Goal: Answer question/provide support: Answer question/provide support

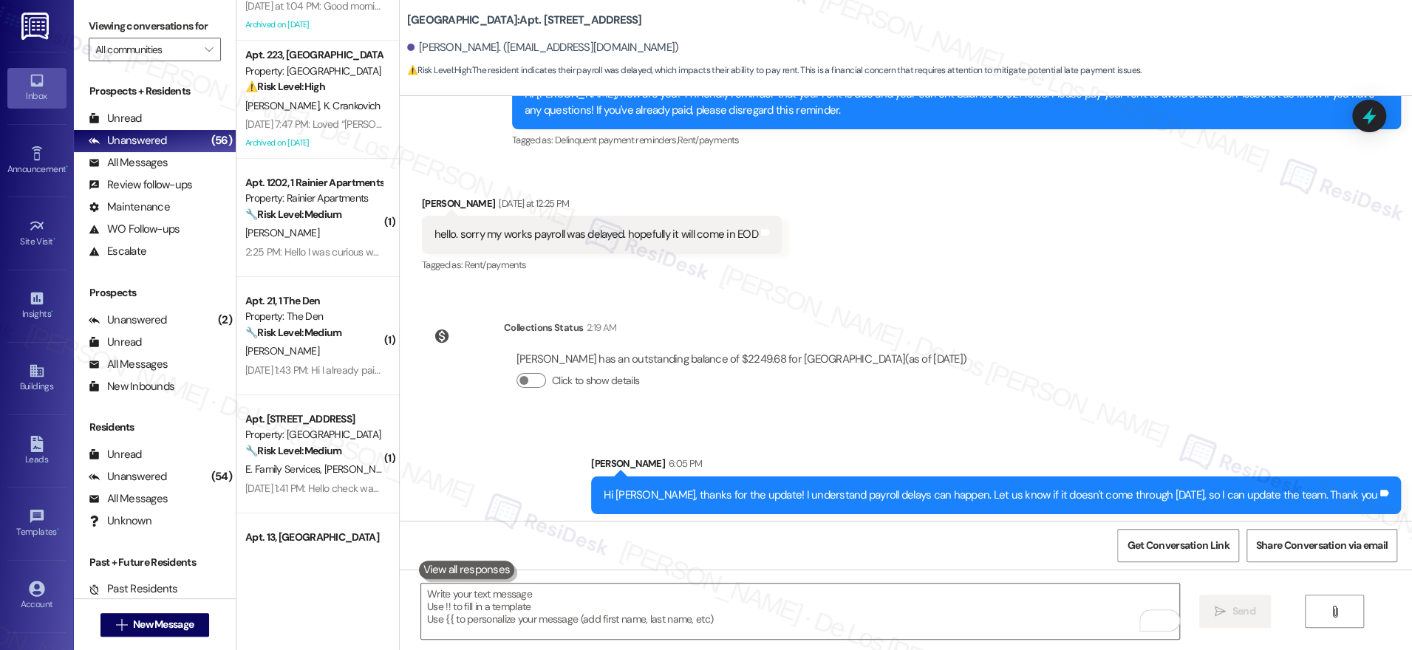
scroll to position [8063, 0]
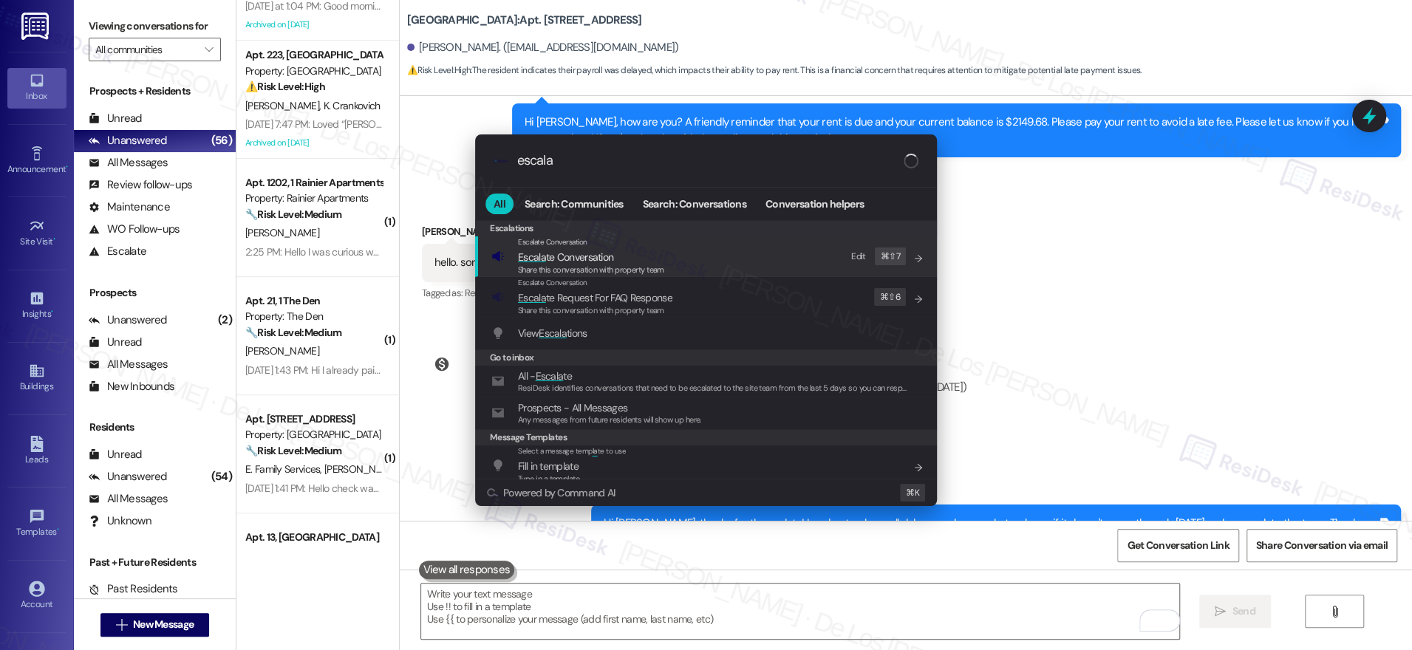
type input "escala"
click at [676, 268] on div "Escalate Conversation Escala te Conversation Share this conversation with prope…" at bounding box center [707, 256] width 432 height 40
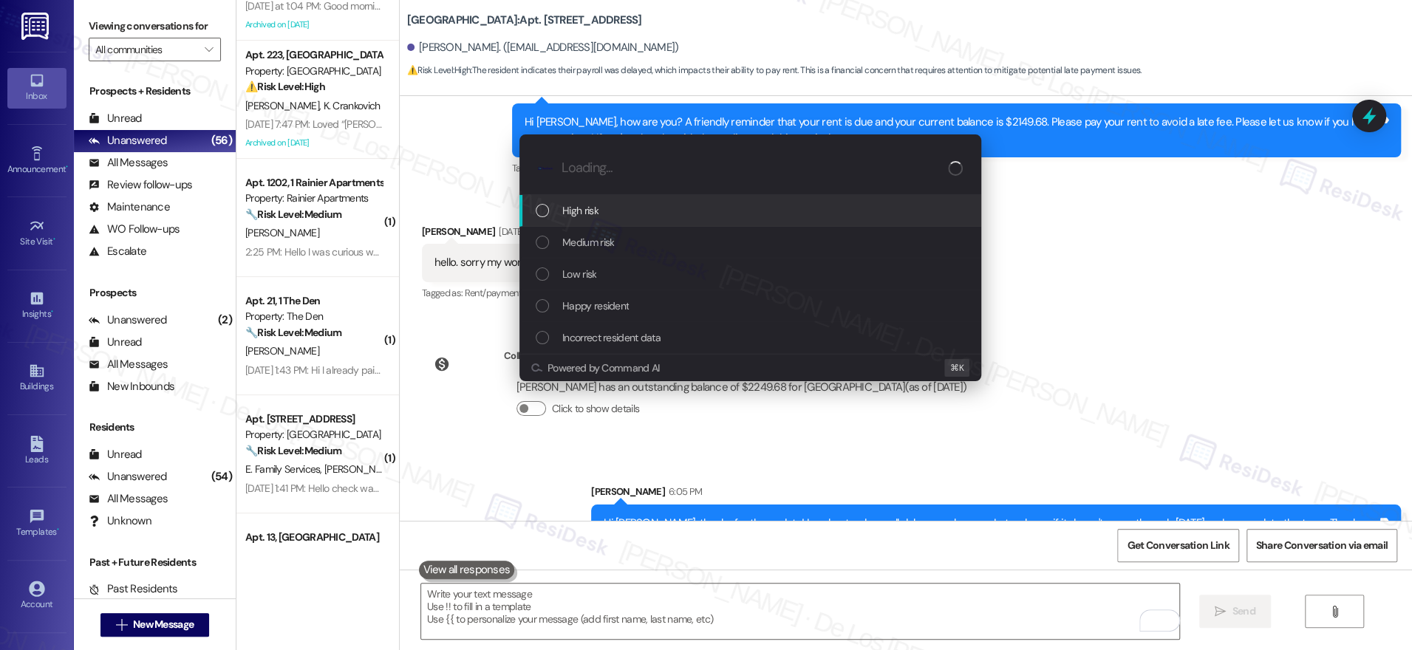
drag, startPoint x: 646, startPoint y: 217, endPoint x: 748, endPoint y: 208, distance: 102.3
click at [646, 218] on div "High risk" at bounding box center [752, 210] width 432 height 16
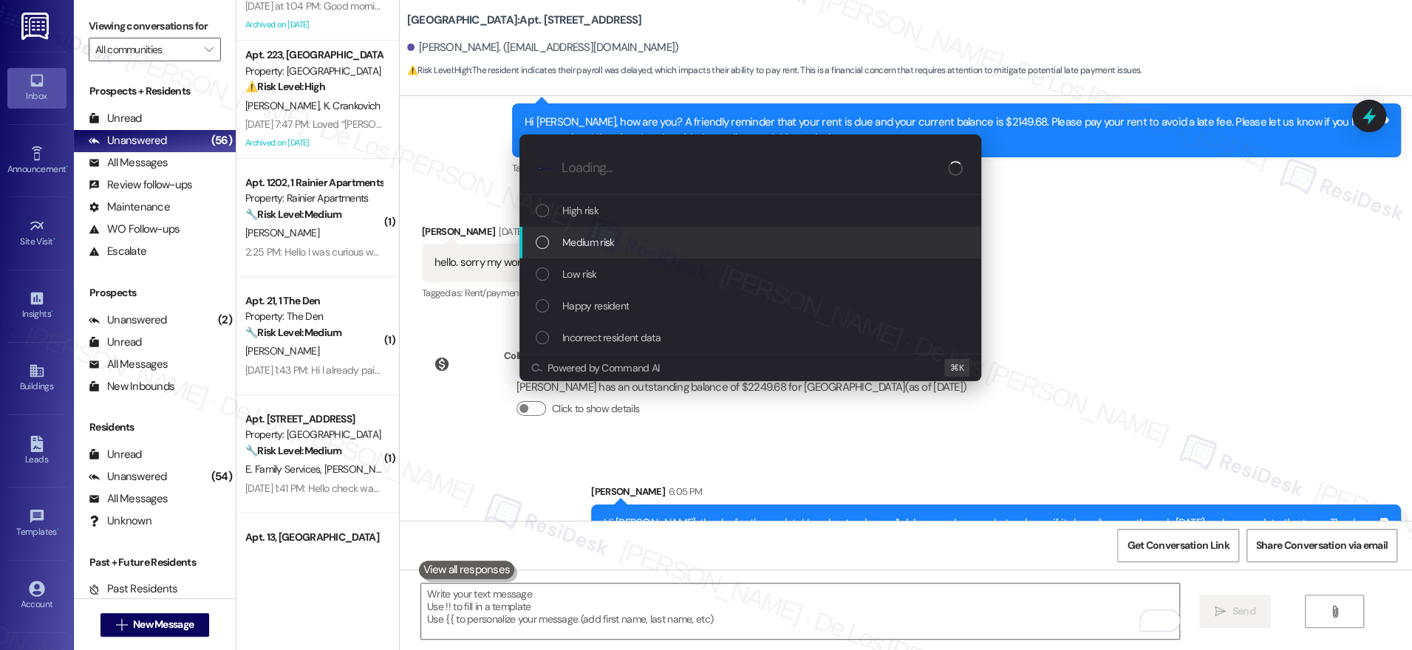
click at [692, 245] on div "Medium risk" at bounding box center [752, 242] width 432 height 16
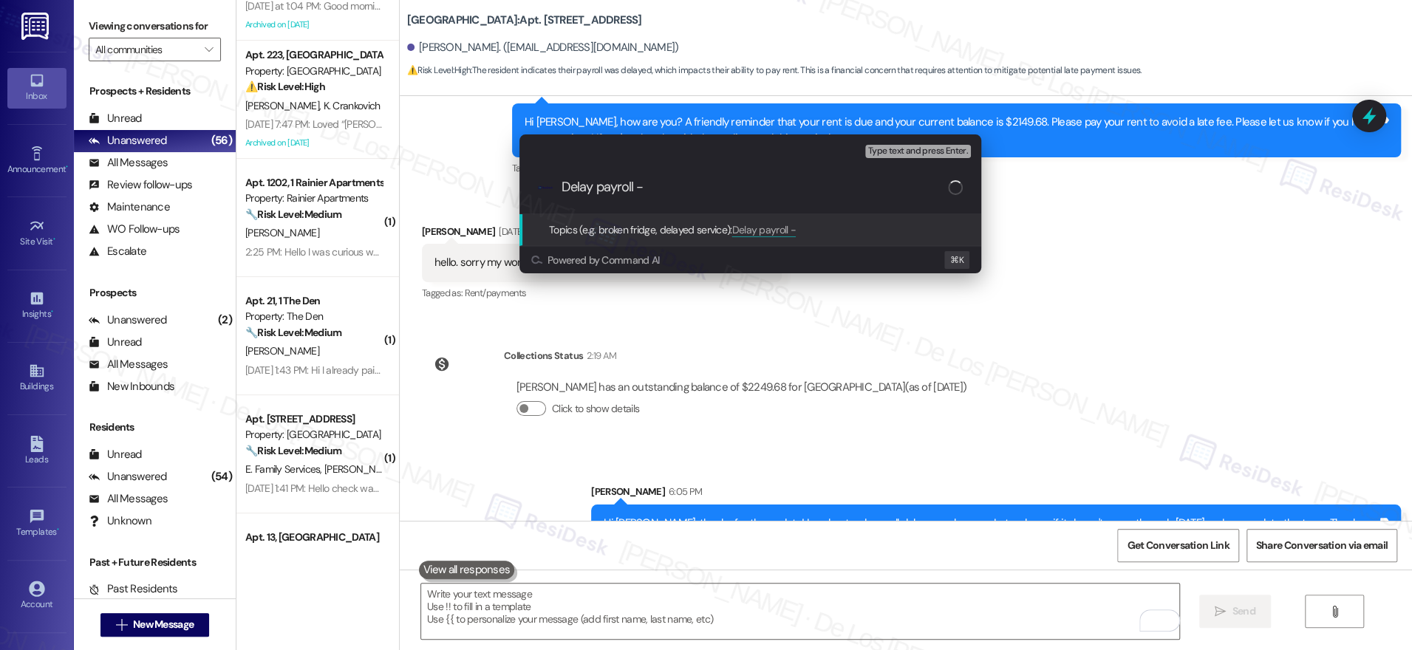
type input "Delay payroll"
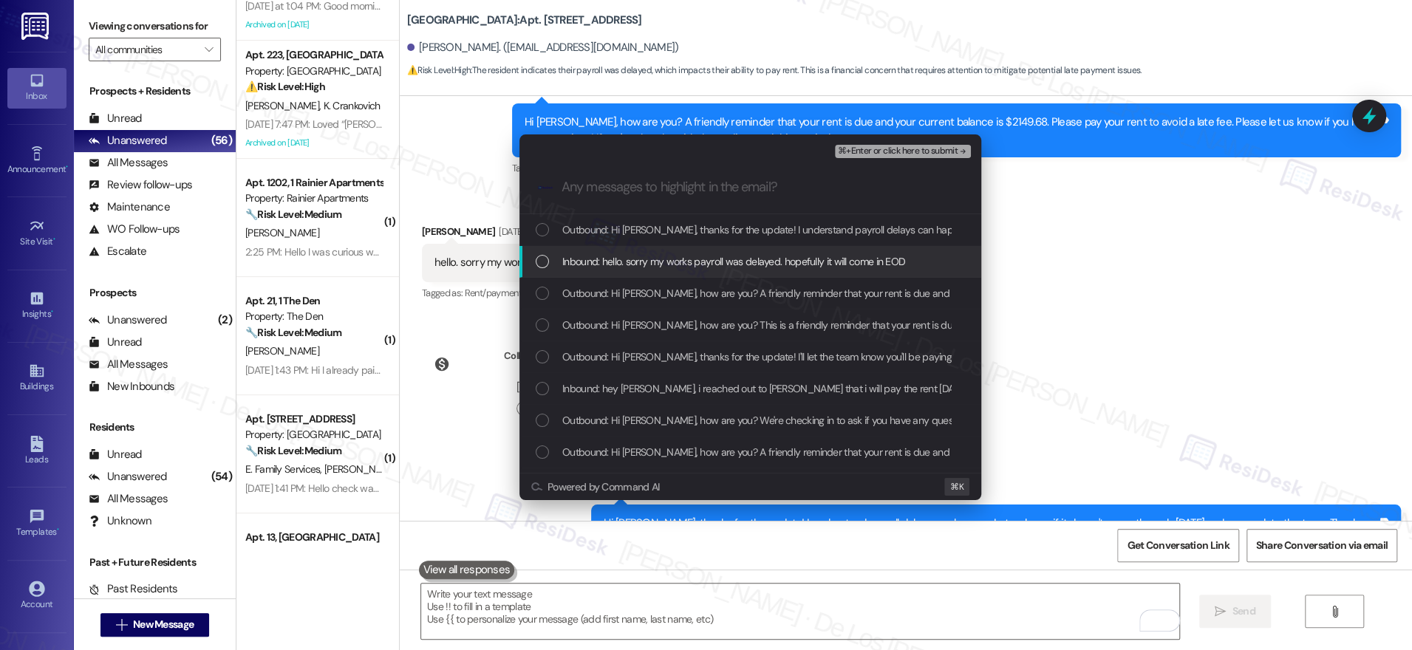
click at [703, 269] on span "Inbound: hello. sorry my works payroll was delayed. hopefully it will come in E…" at bounding box center [733, 261] width 343 height 16
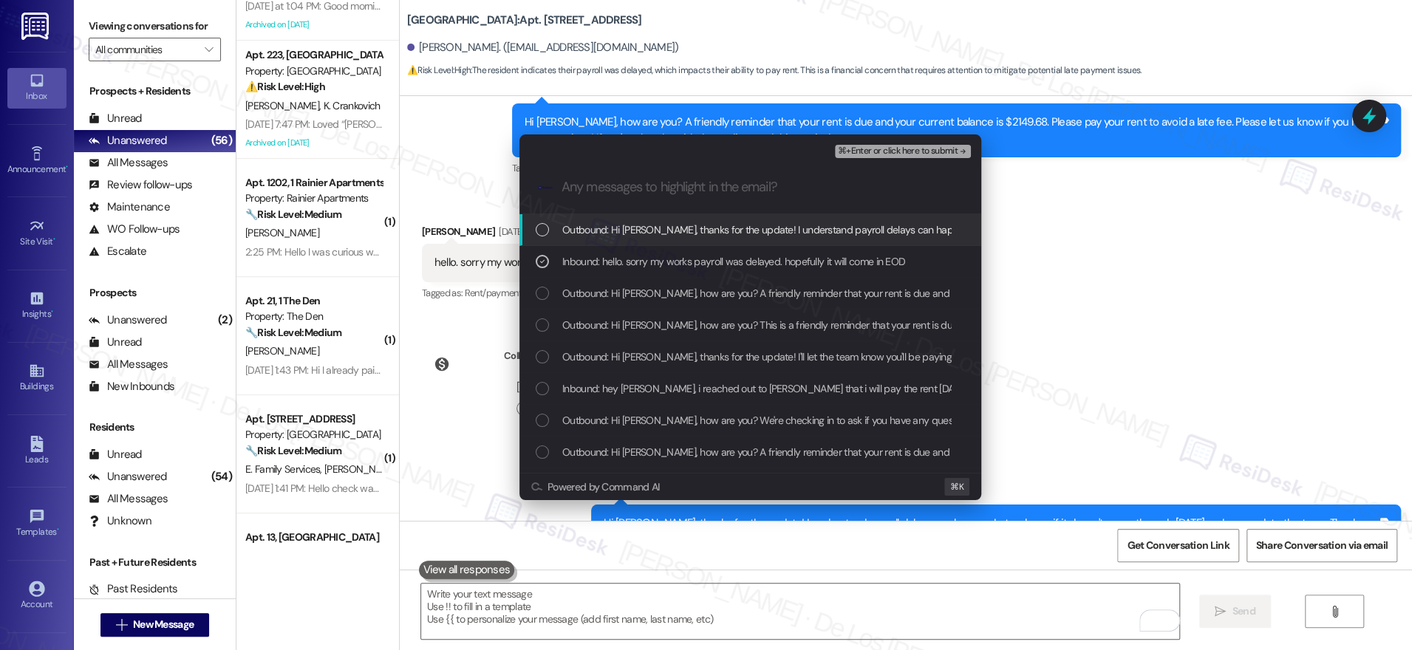
click at [906, 150] on span "⌘+Enter or click here to submit" at bounding box center [898, 151] width 120 height 10
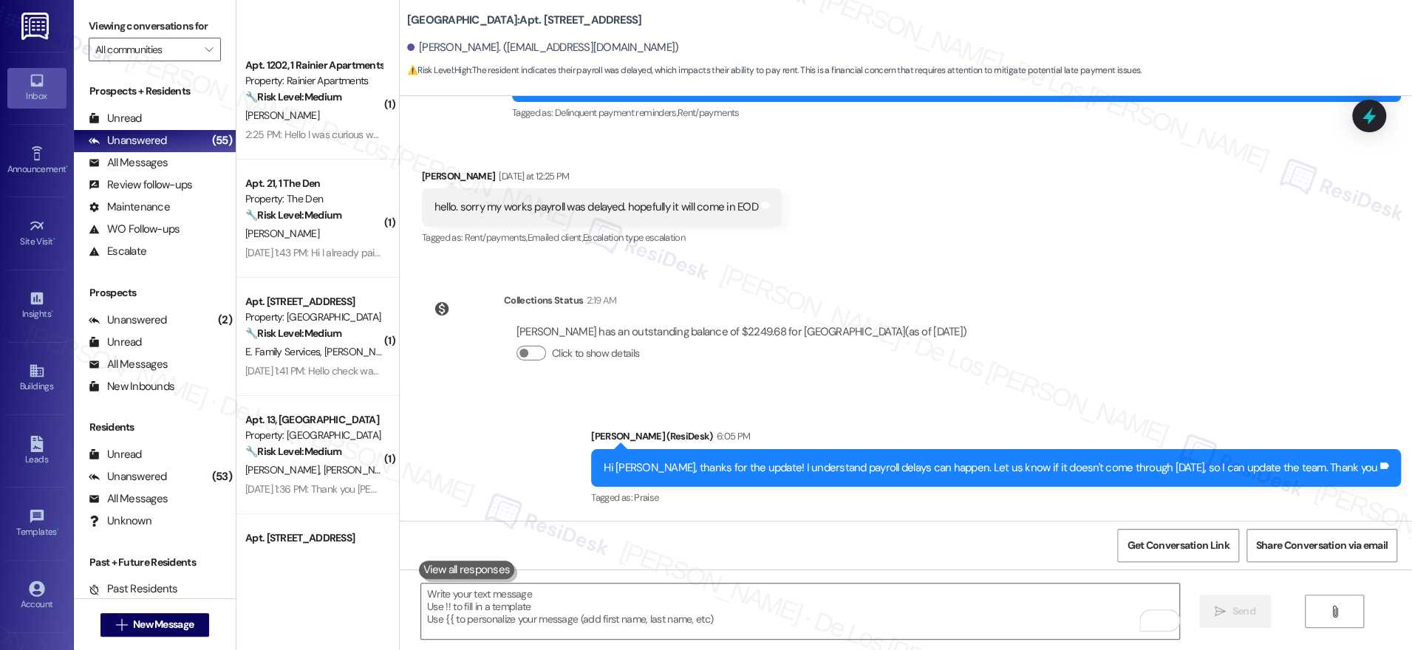
scroll to position [0, 0]
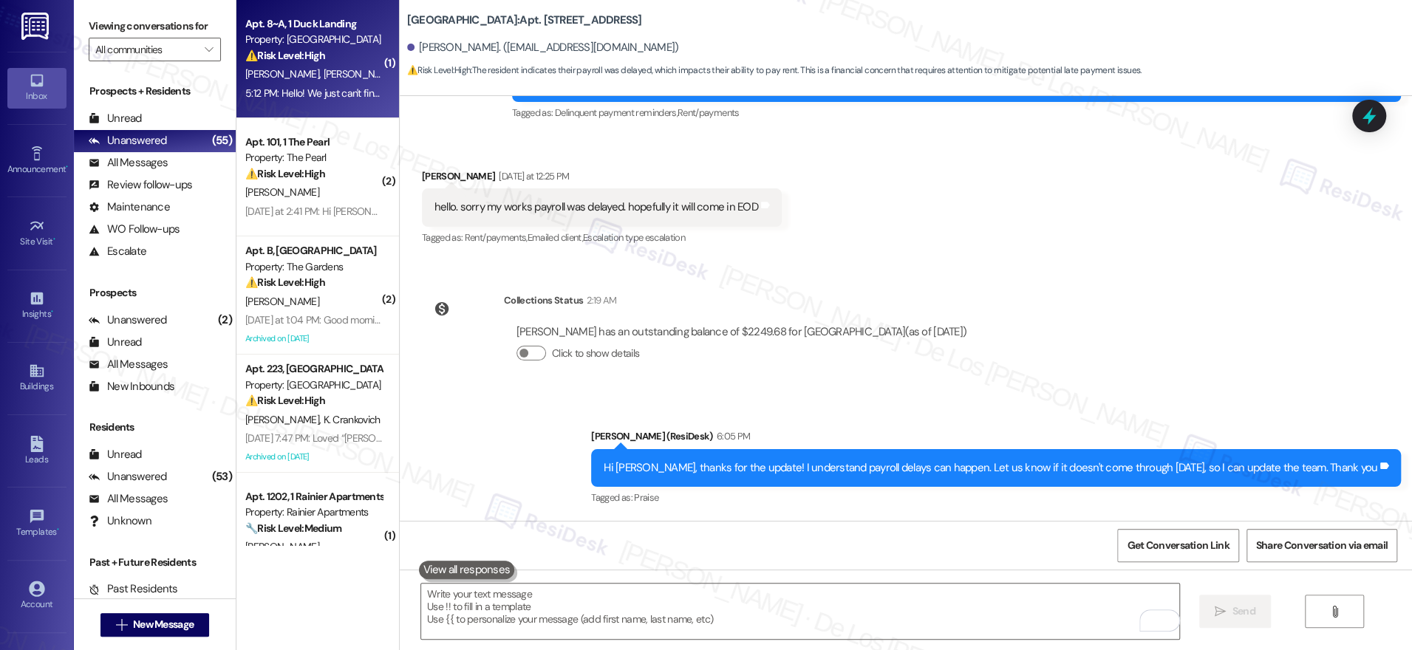
click at [334, 83] on div "H. Solis E. Brown H. Caldwell N. Paul" at bounding box center [314, 74] width 140 height 18
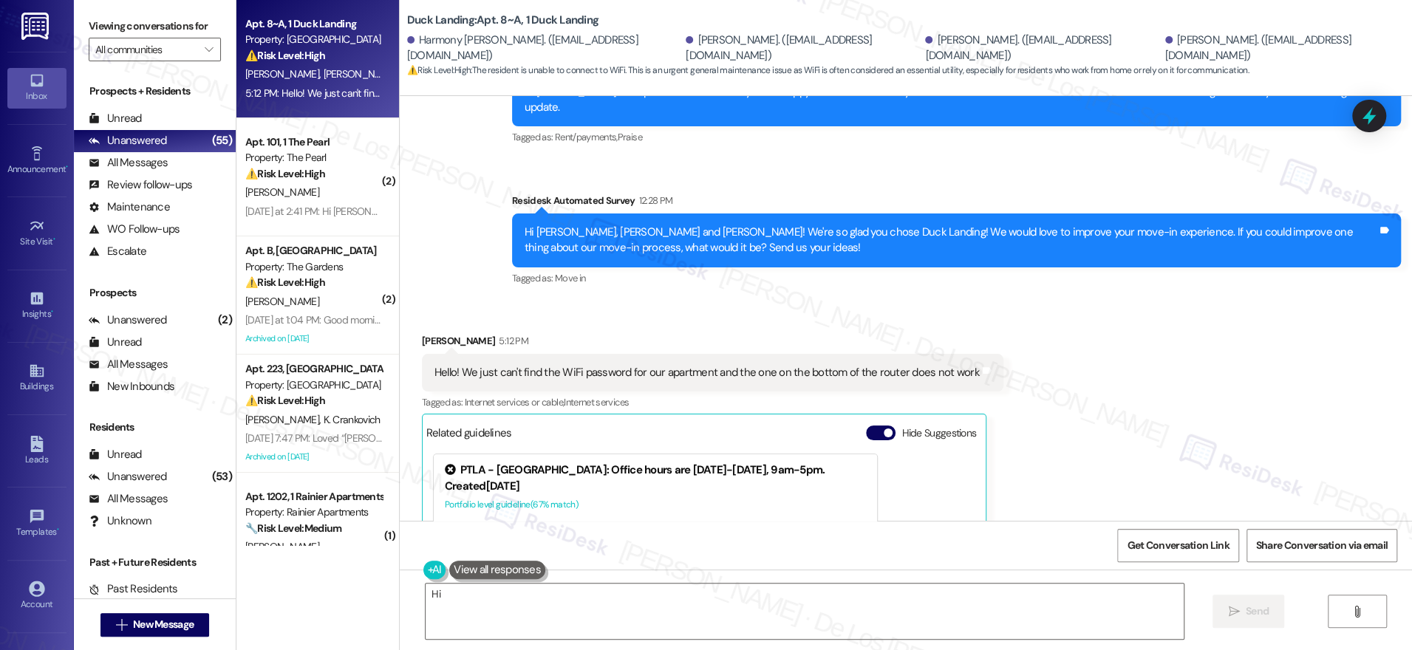
scroll to position [743, 0]
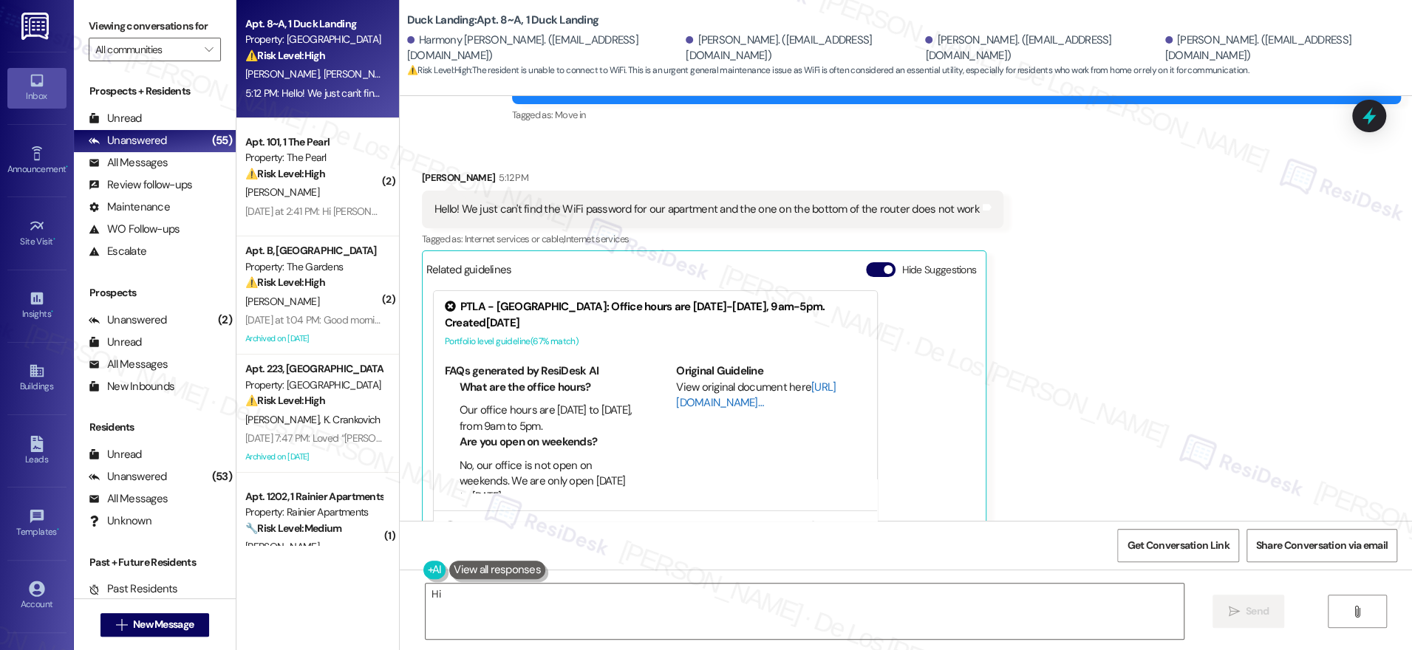
click at [703, 388] on link "[URL][DOMAIN_NAME]…" at bounding box center [756, 395] width 160 height 30
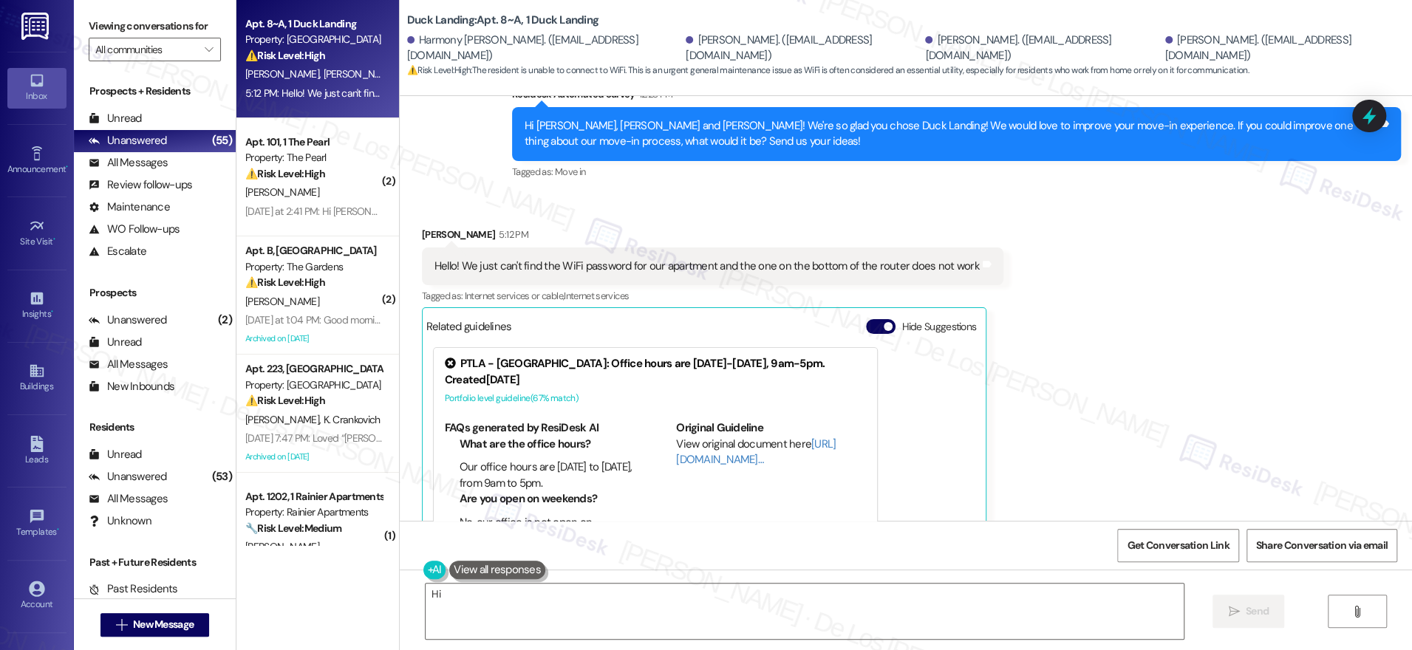
scroll to position [686, 0]
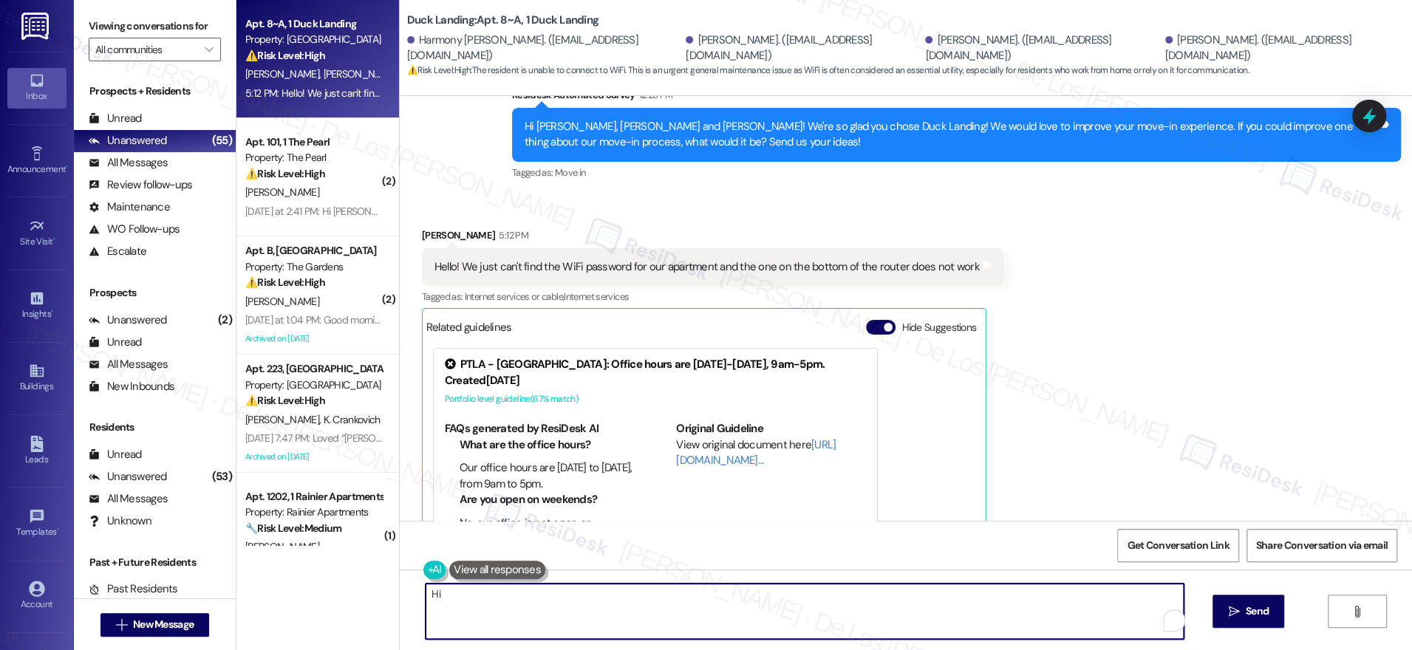
drag, startPoint x: 756, startPoint y: 593, endPoint x: 1036, endPoint y: 618, distance: 281.0
click at [1036, 618] on textarea "Hi {{first_name}}! I understand you're having trouble with the WiFi password. I…" at bounding box center [805, 611] width 758 height 55
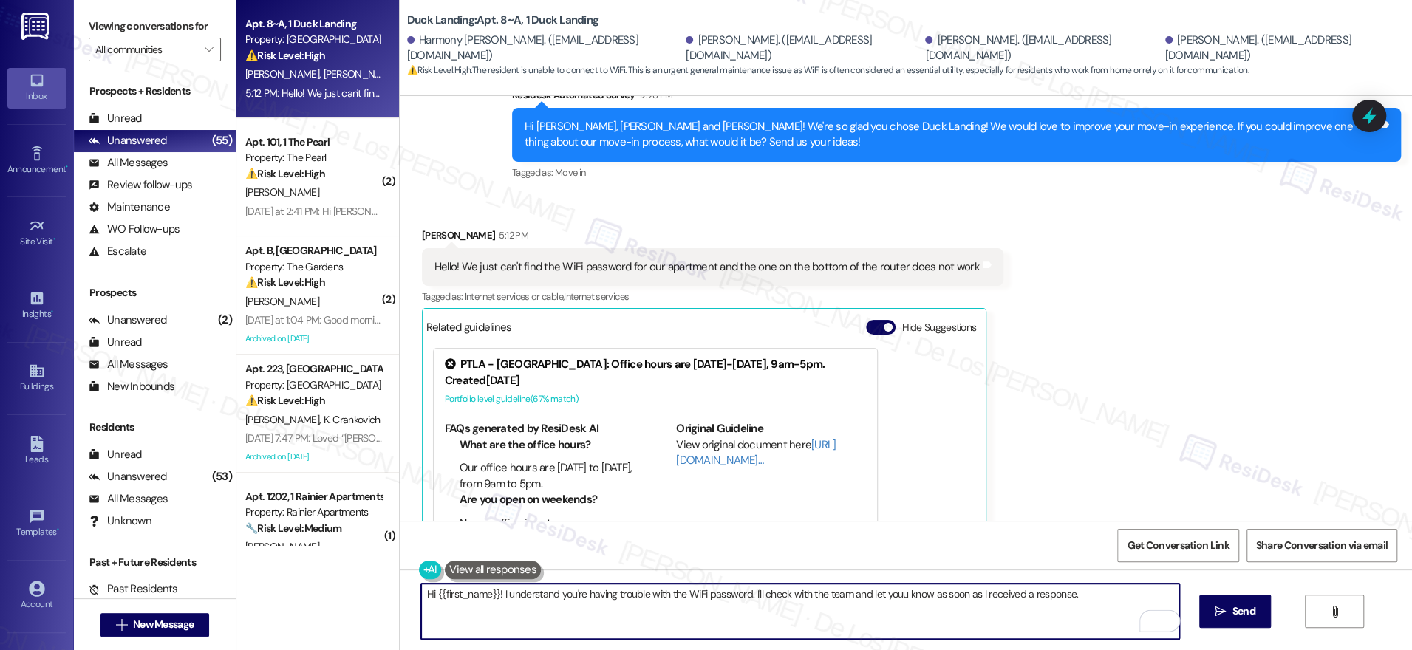
type textarea "Hi {{first_name}}! I understand you're having trouble with the WiFi password. I…"
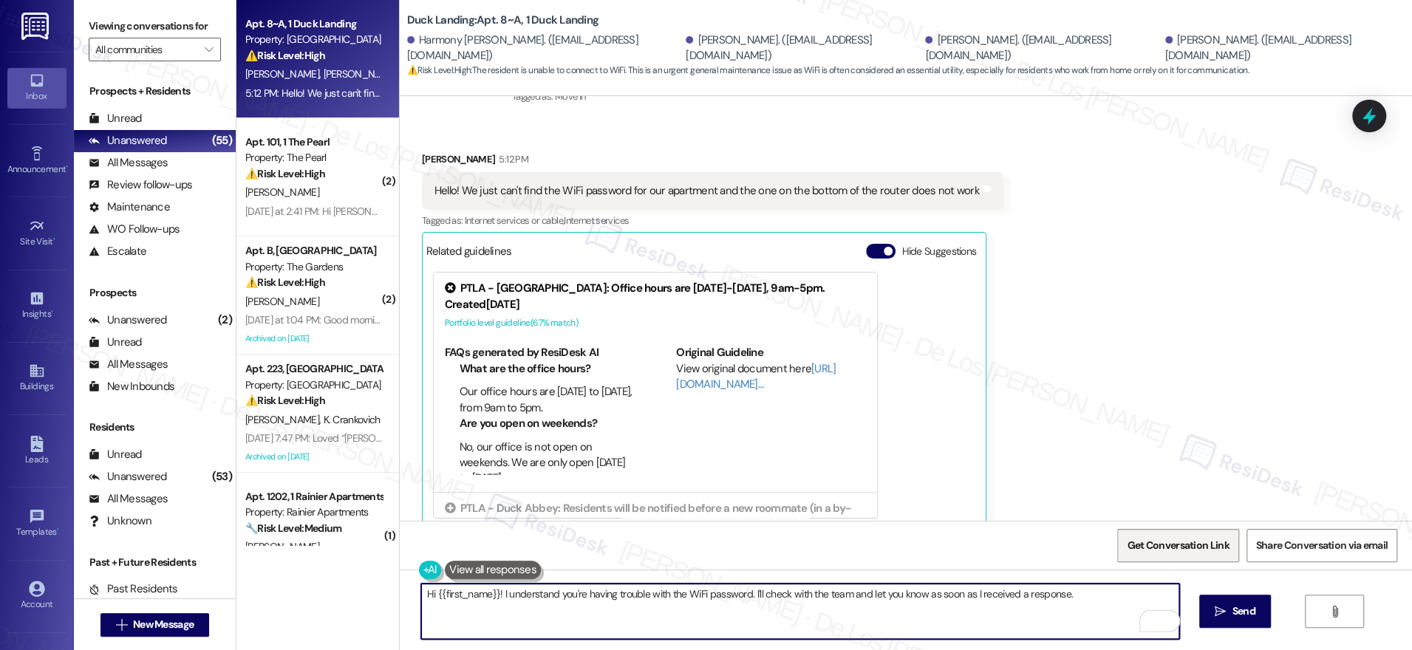
scroll to position [765, 0]
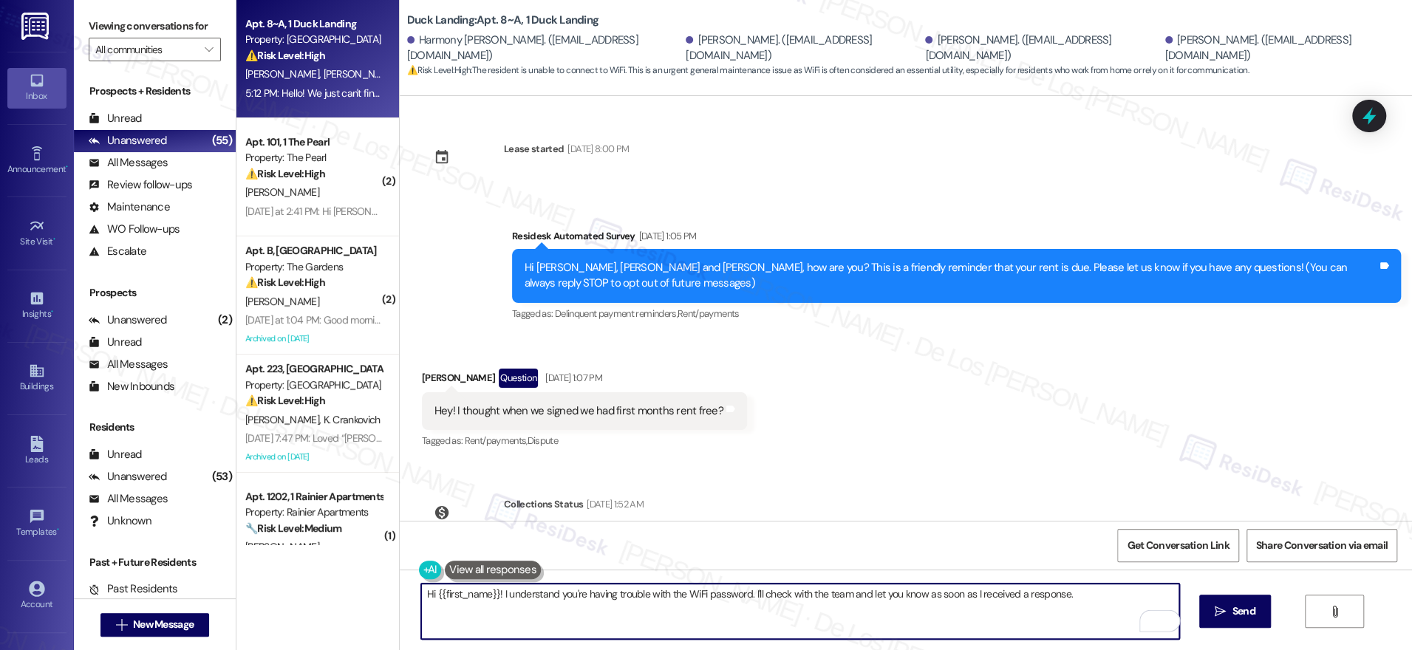
scroll to position [765, 0]
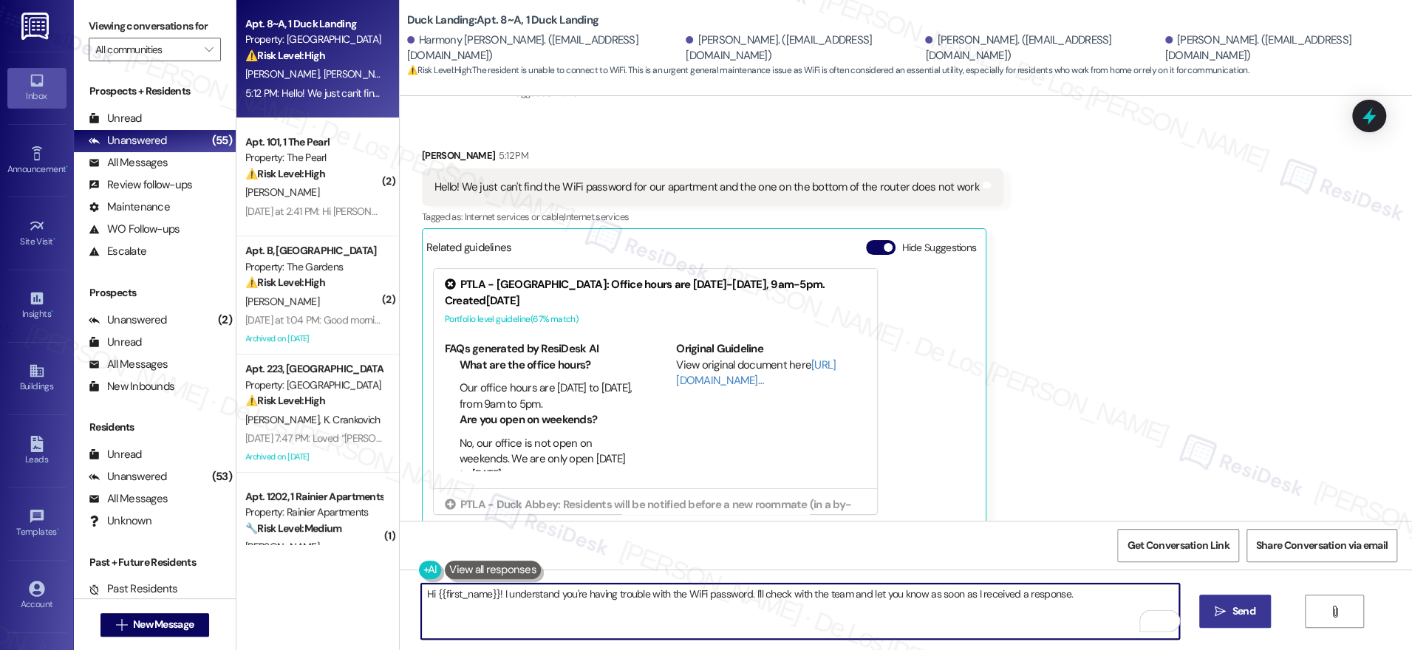
click at [1225, 609] on span " Send" at bounding box center [1235, 612] width 47 height 16
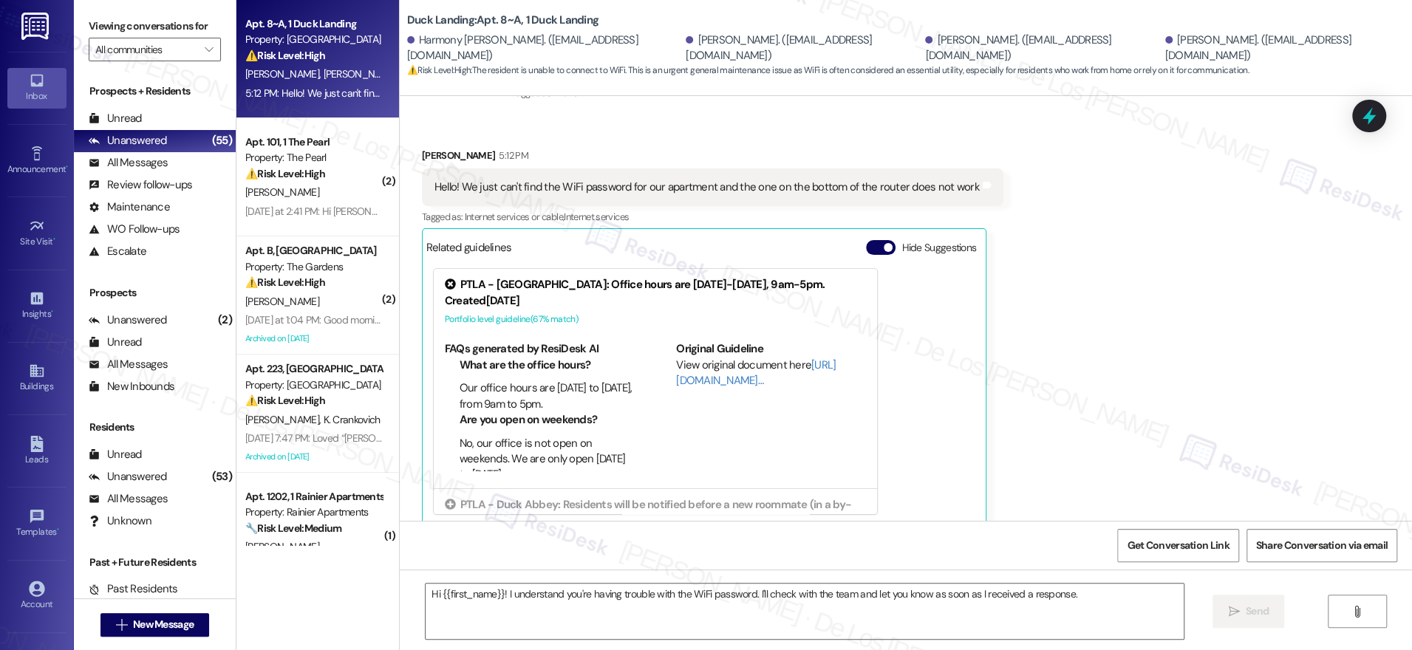
click at [1210, 295] on div "Received via SMS [PERSON_NAME] 5:12 PM Hello! We just can't find the WiFi passw…" at bounding box center [906, 326] width 1012 height 423
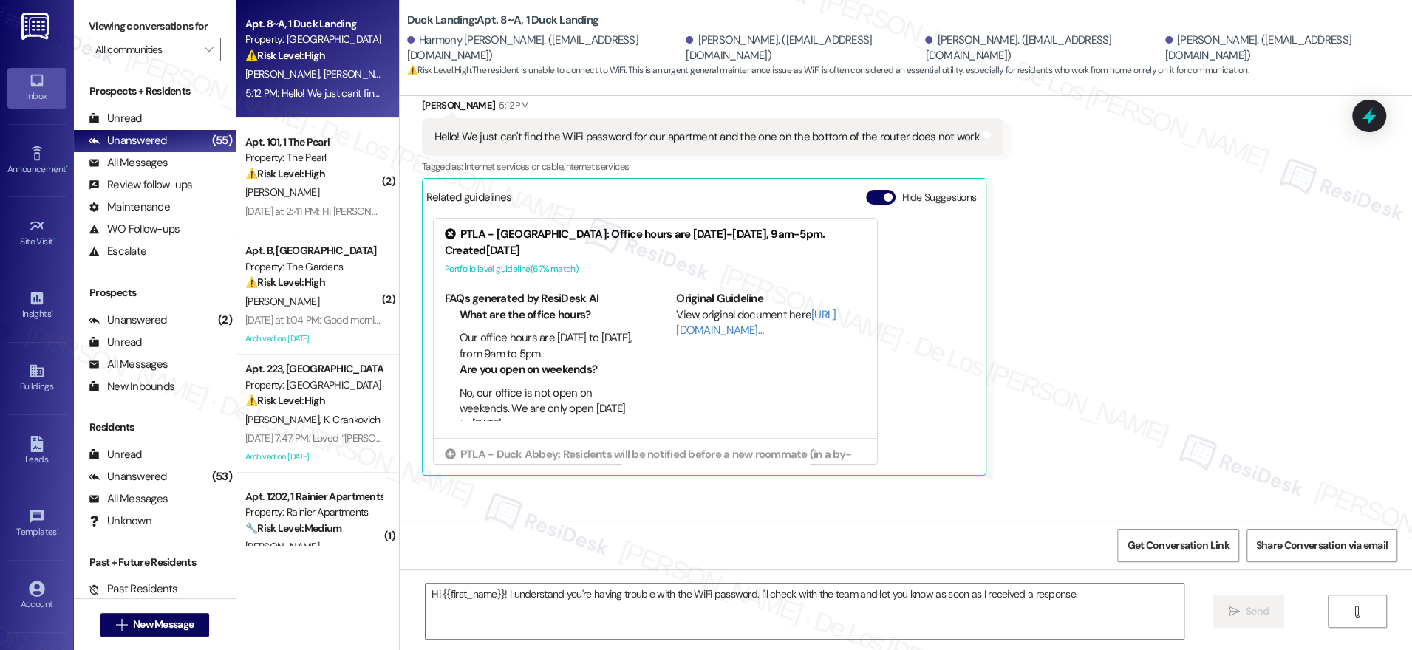
scroll to position [869, 0]
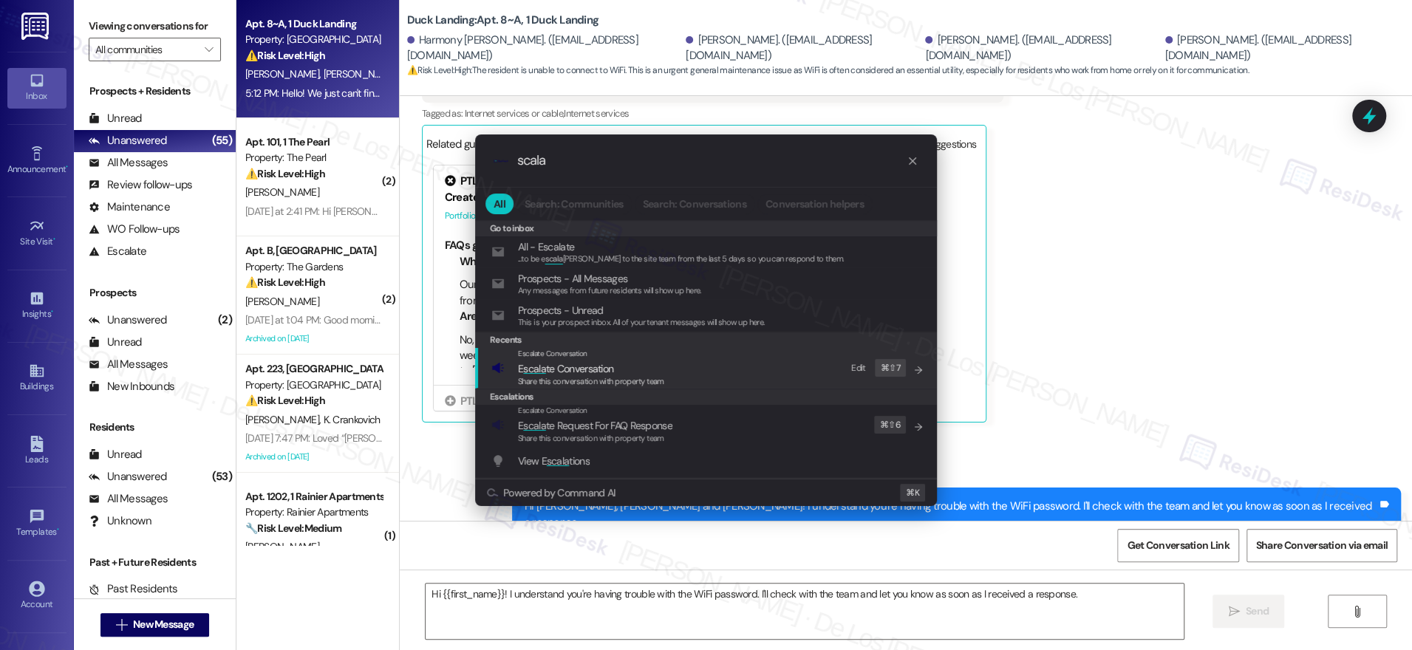
type input "scala"
click at [685, 369] on div "Escalate Conversation E scala te Conversation Share this conversation with prop…" at bounding box center [707, 368] width 432 height 40
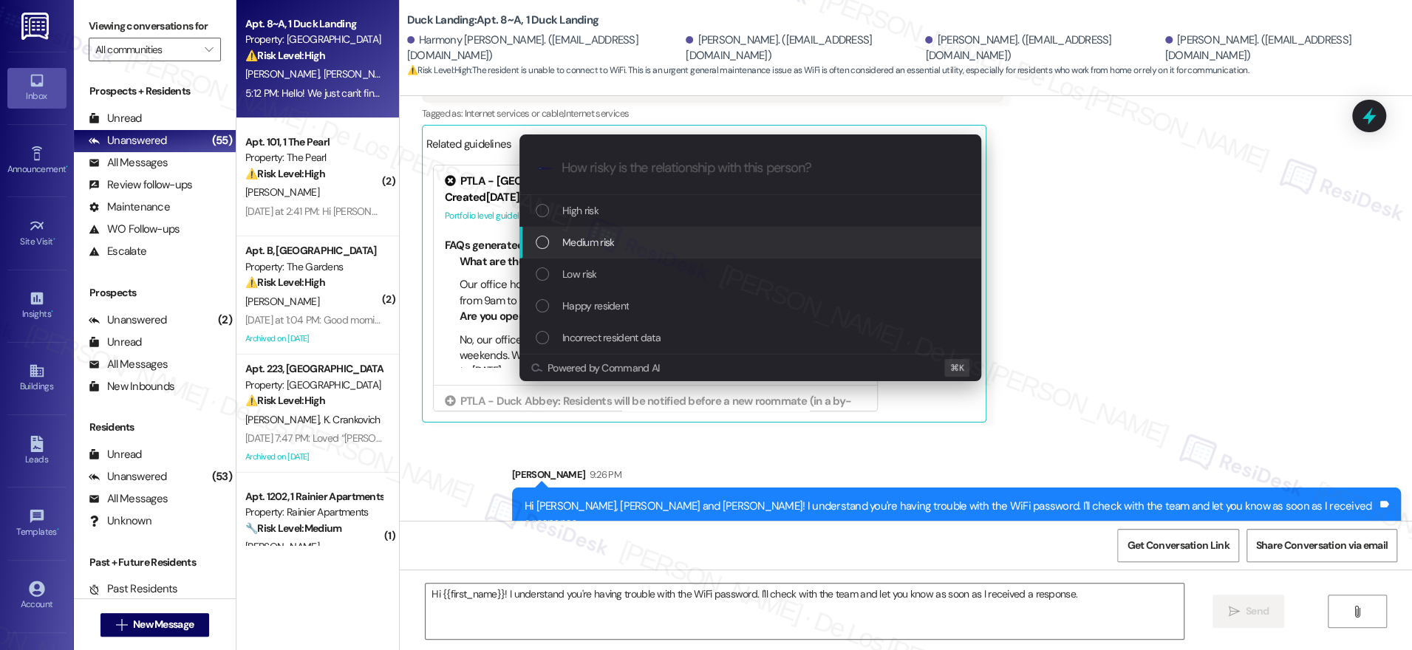
click at [657, 244] on div "Medium risk" at bounding box center [752, 242] width 432 height 16
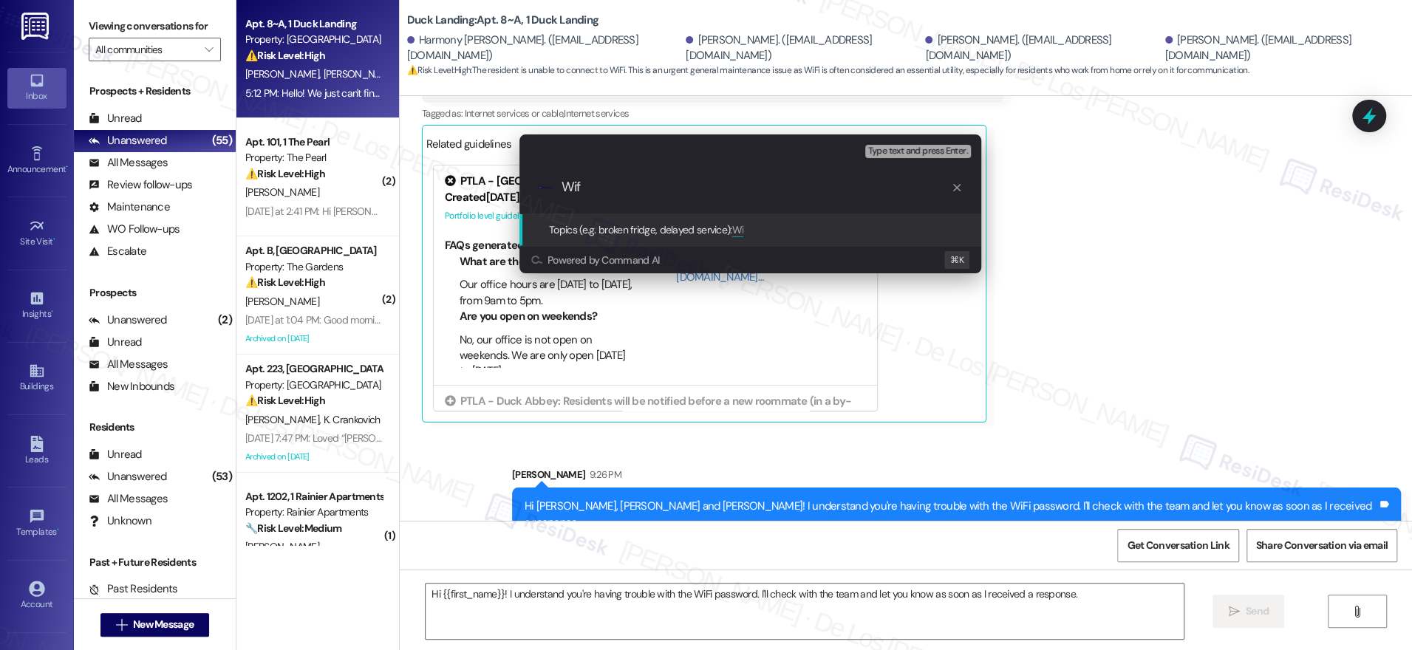
type input "Wifi"
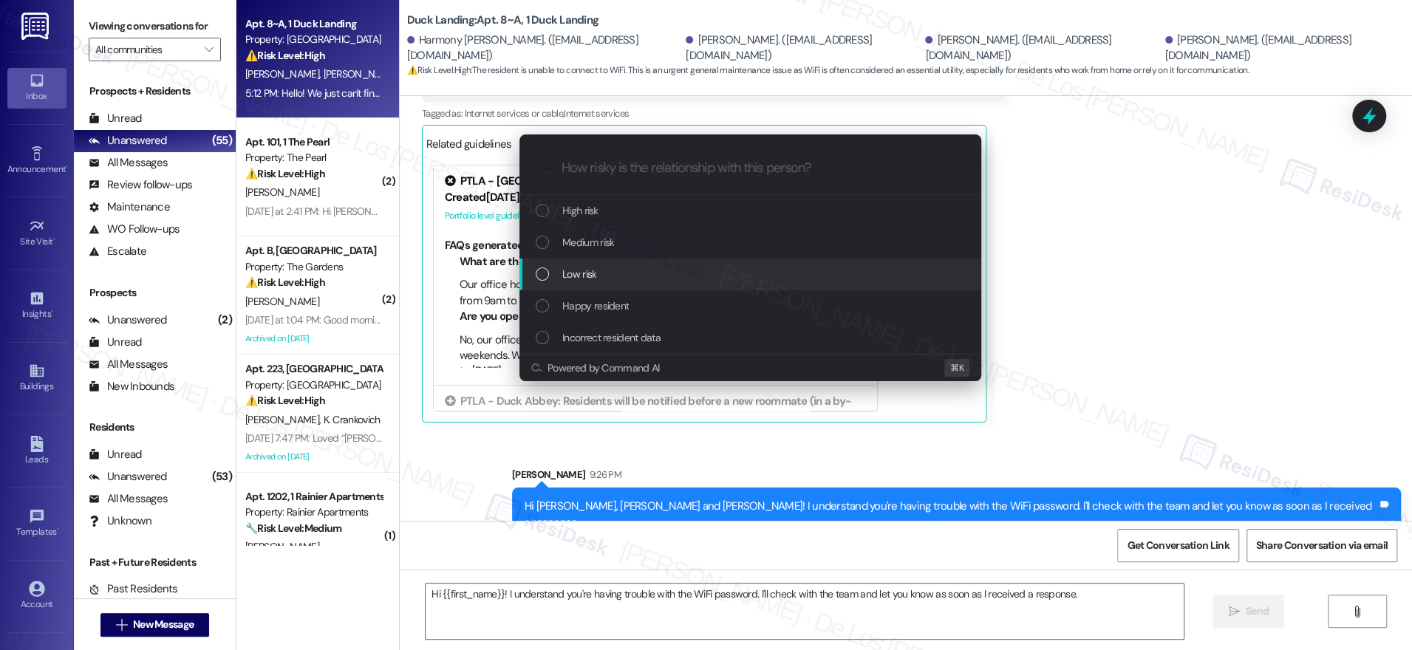
click at [639, 274] on div "Low risk" at bounding box center [752, 274] width 432 height 16
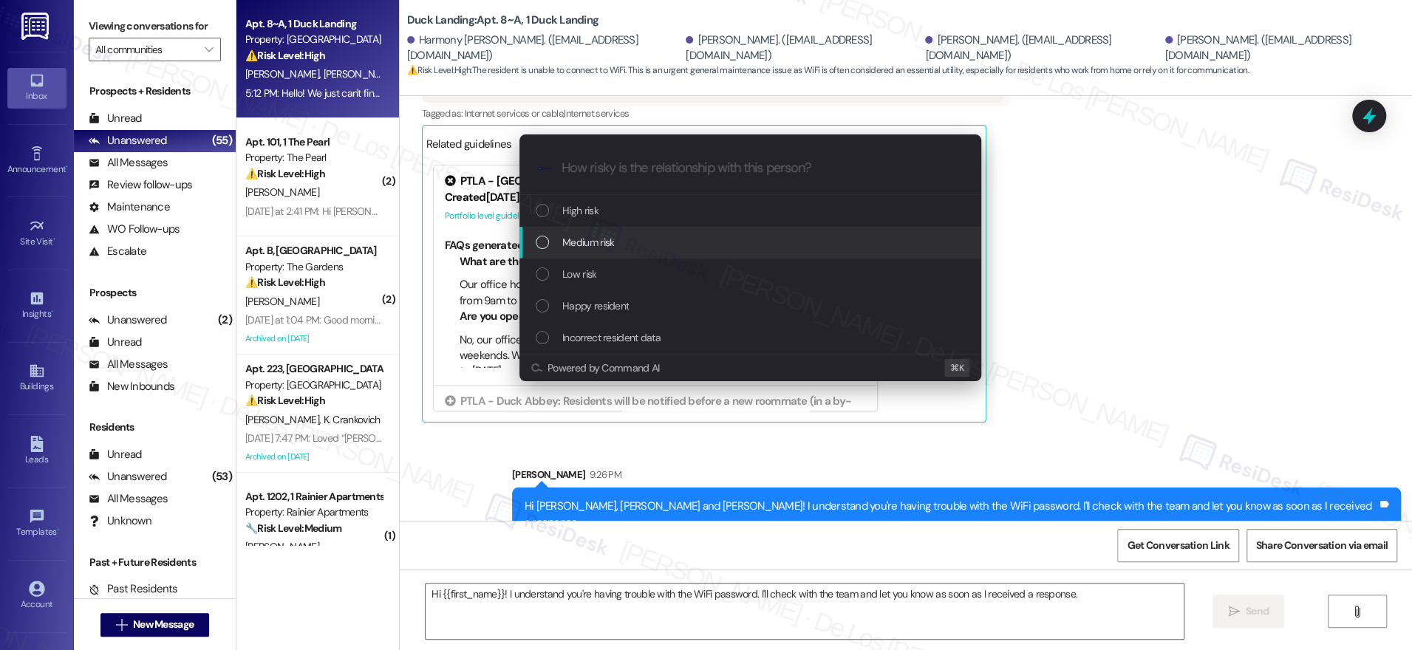
click at [646, 242] on div "Medium risk" at bounding box center [752, 242] width 432 height 16
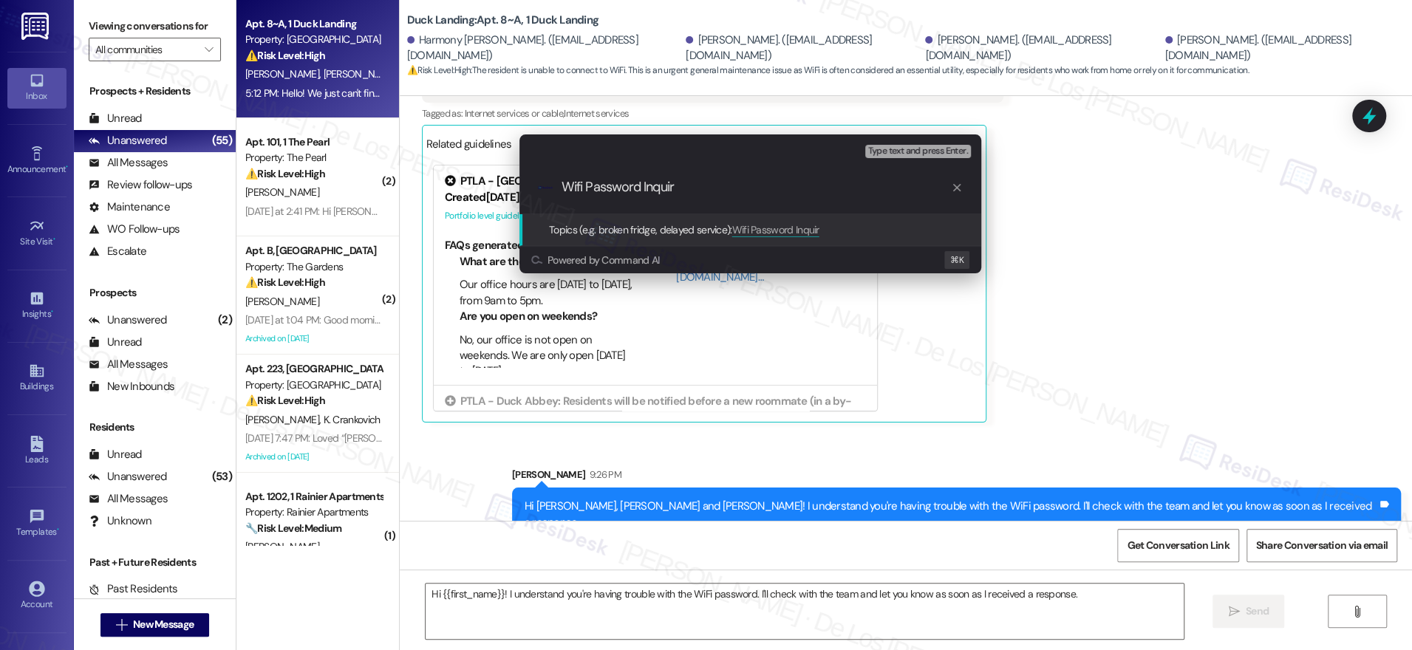
type input "Wifi Password Inquiry"
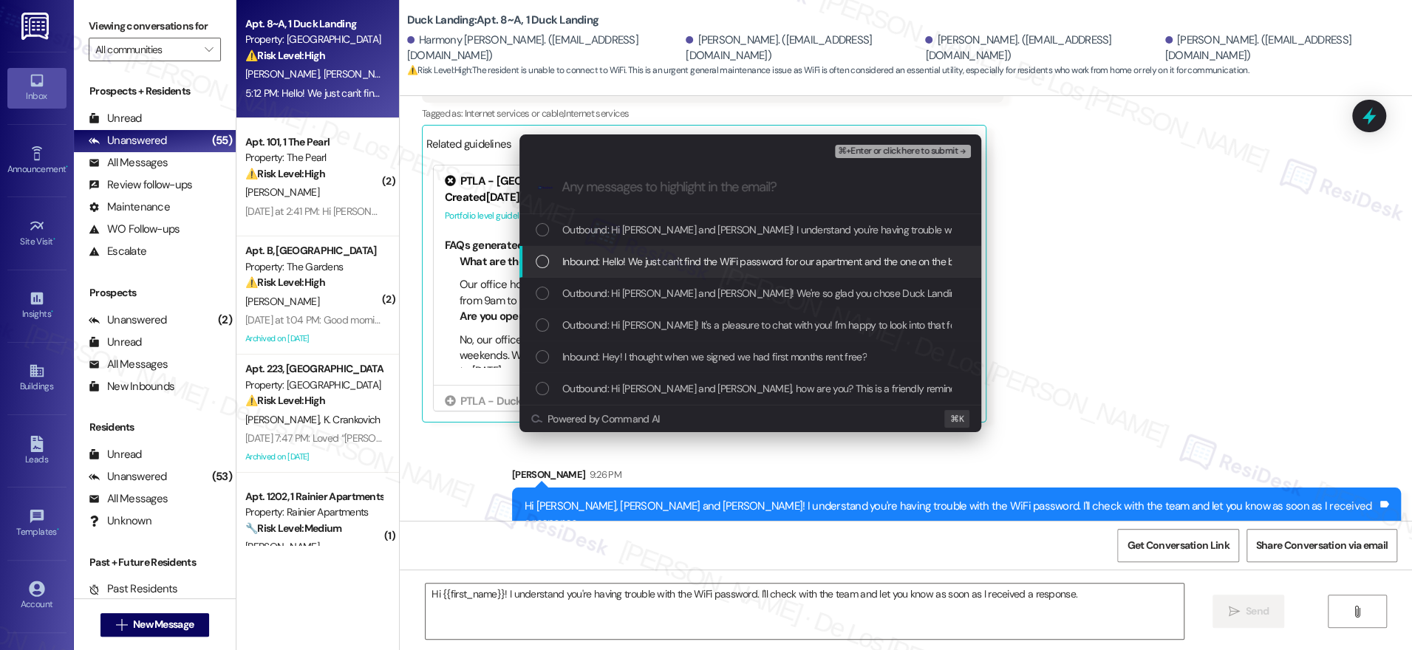
click at [728, 263] on span "Inbound: Hello! We just can't find the WiFi password for our apartment and the …" at bounding box center [830, 261] width 536 height 16
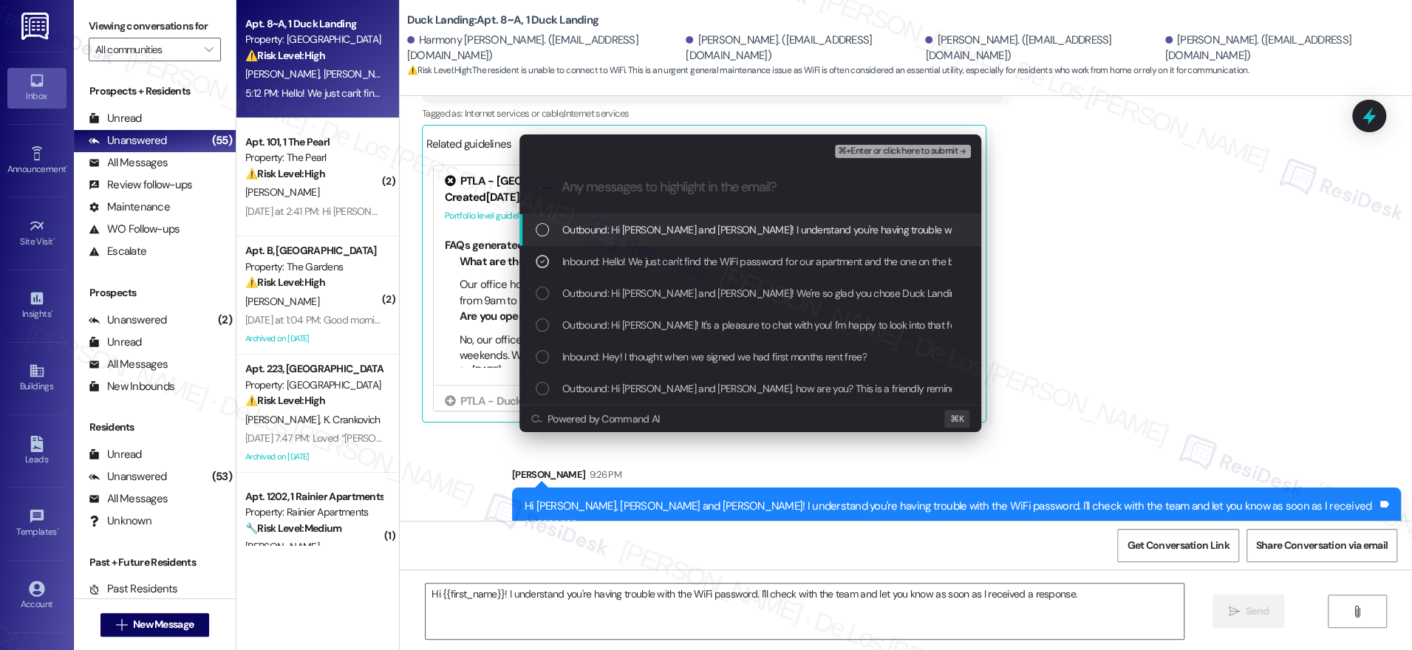
click at [886, 151] on span "⌘+Enter or click here to submit" at bounding box center [898, 151] width 120 height 10
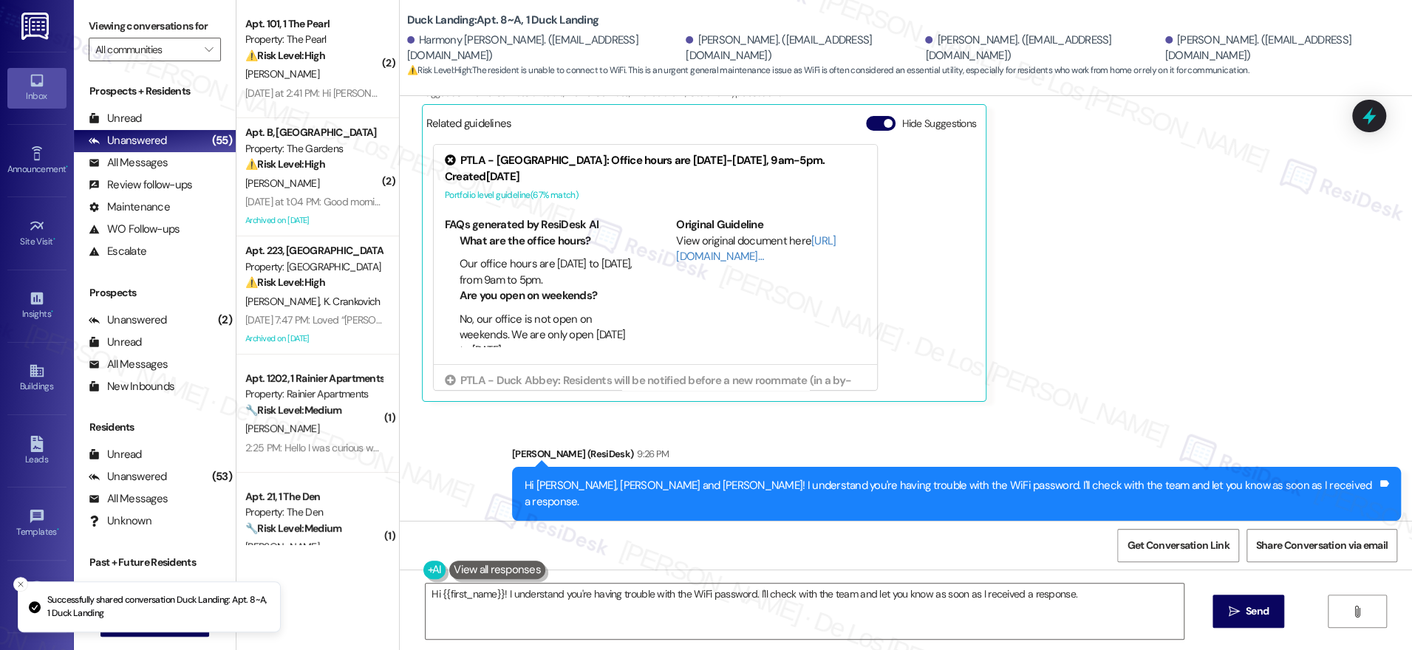
scroll to position [891, 0]
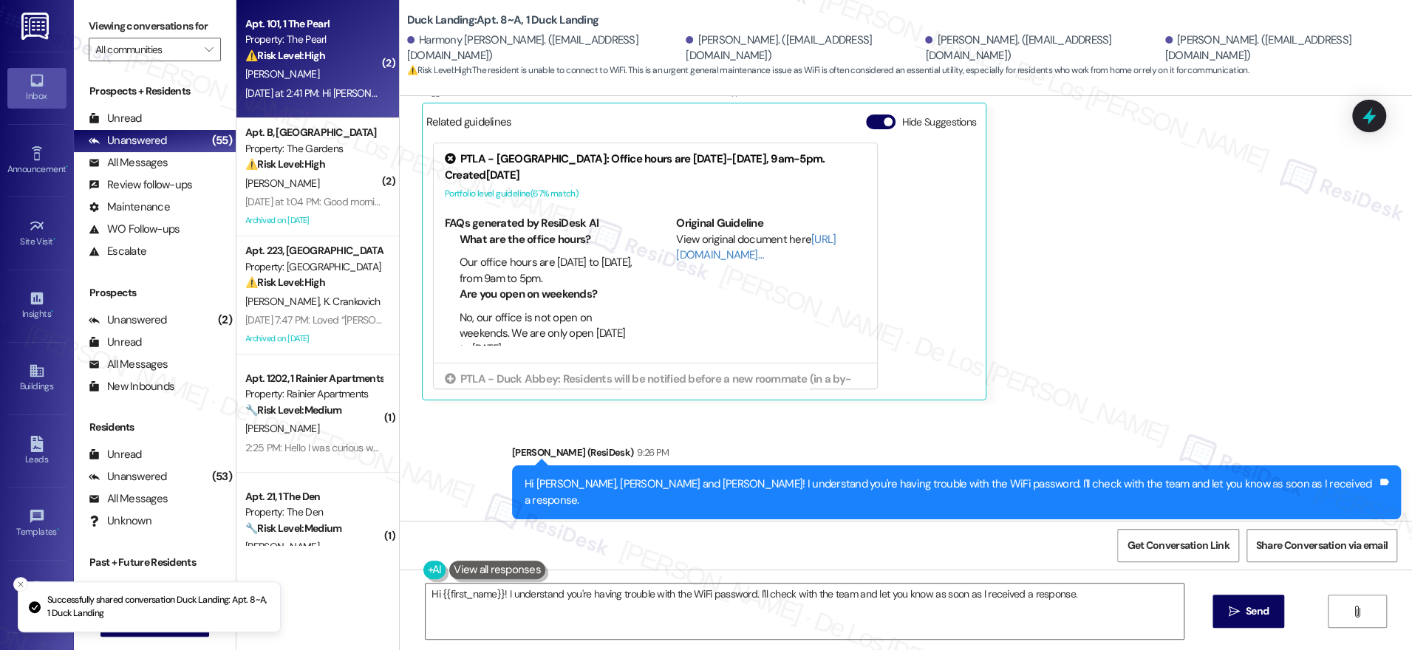
click at [312, 87] on div "[DATE] at 2:41 PM: Hi [PERSON_NAME] can you put me contact with the property ma…" at bounding box center [465, 92] width 440 height 13
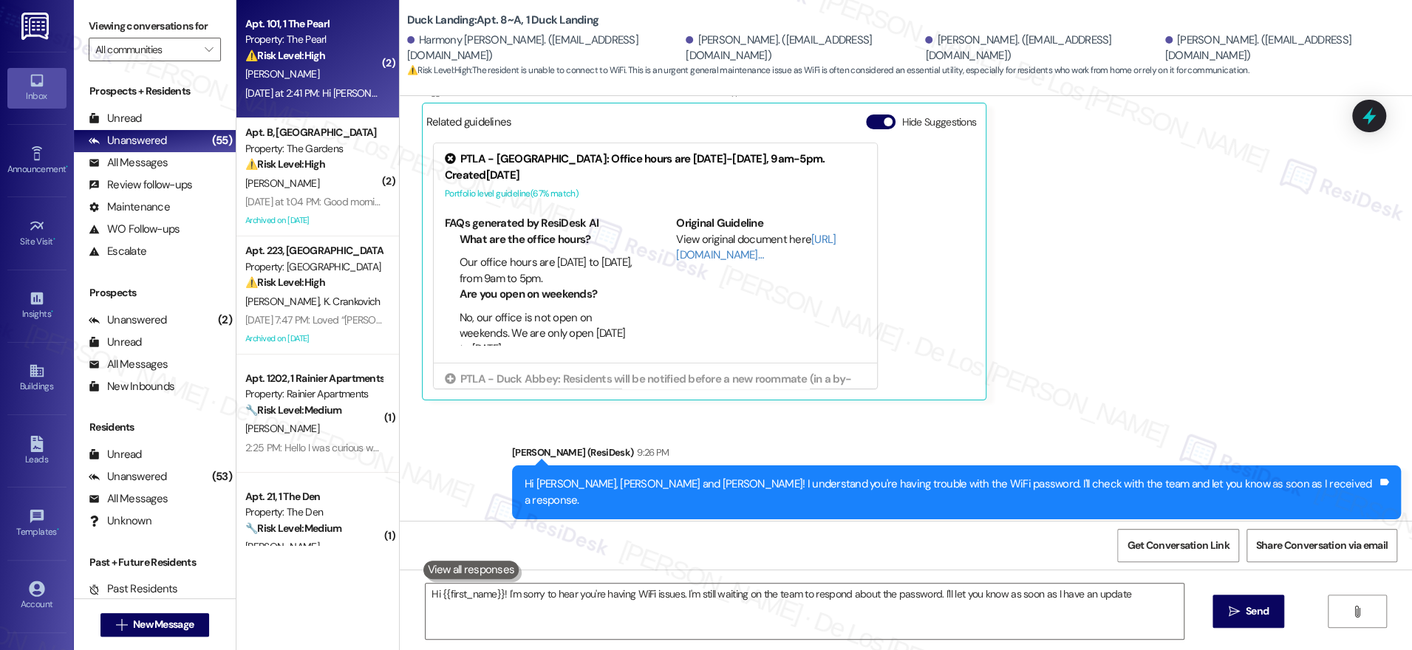
type textarea "Hi {{first_name}}! I'm sorry to hear you're having WiFi issues. I'm still waiti…"
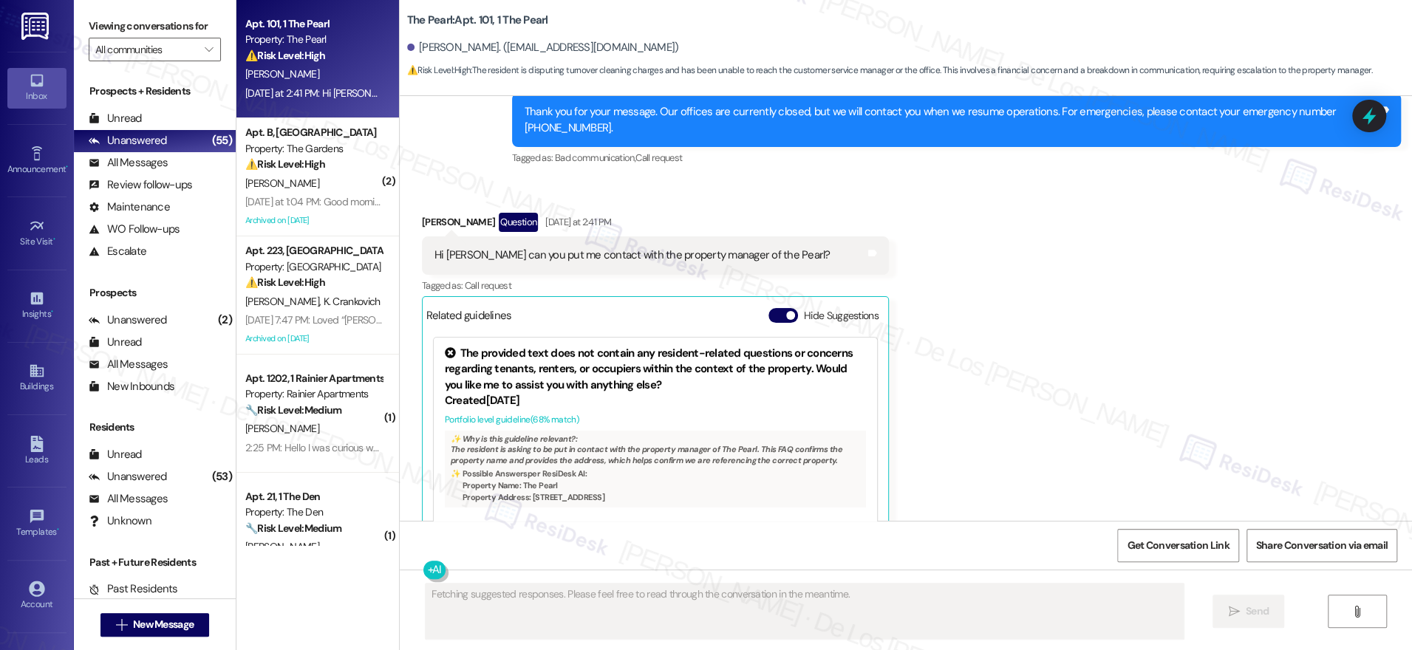
scroll to position [1412, 0]
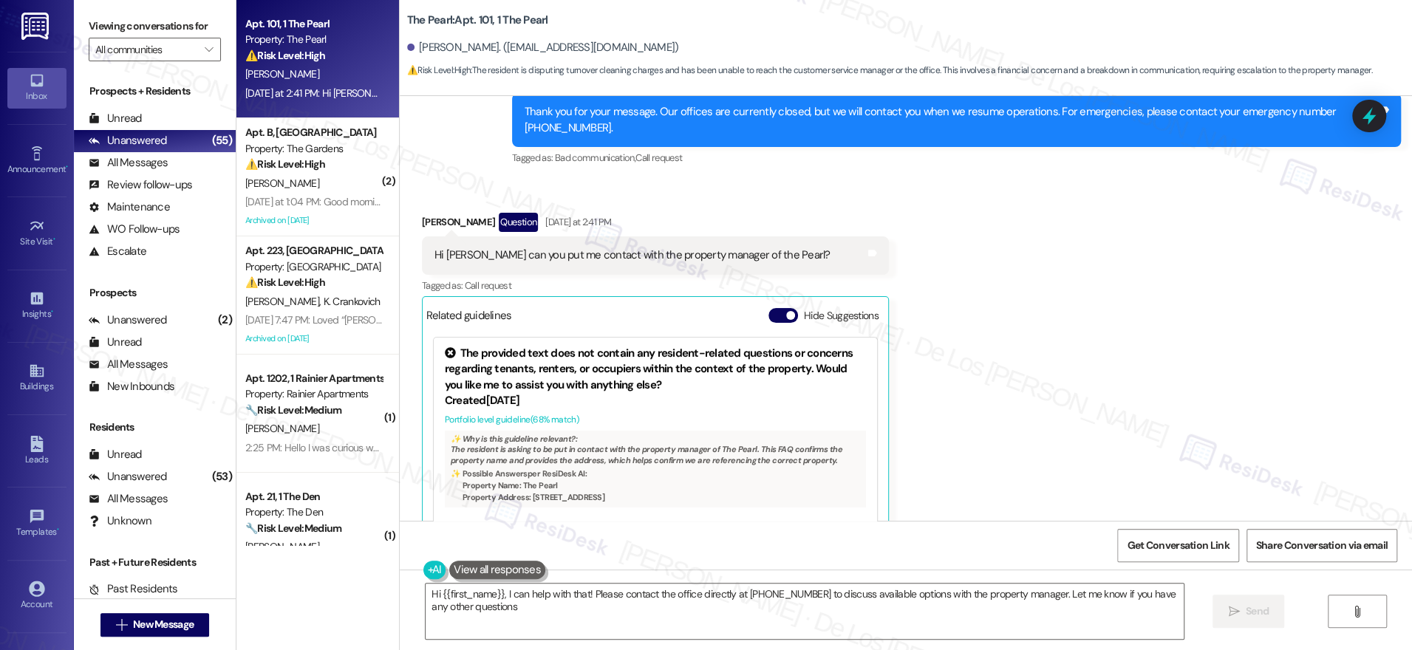
type textarea "Hi {{first_name}}, I can help with that! Please contact the office directly at …"
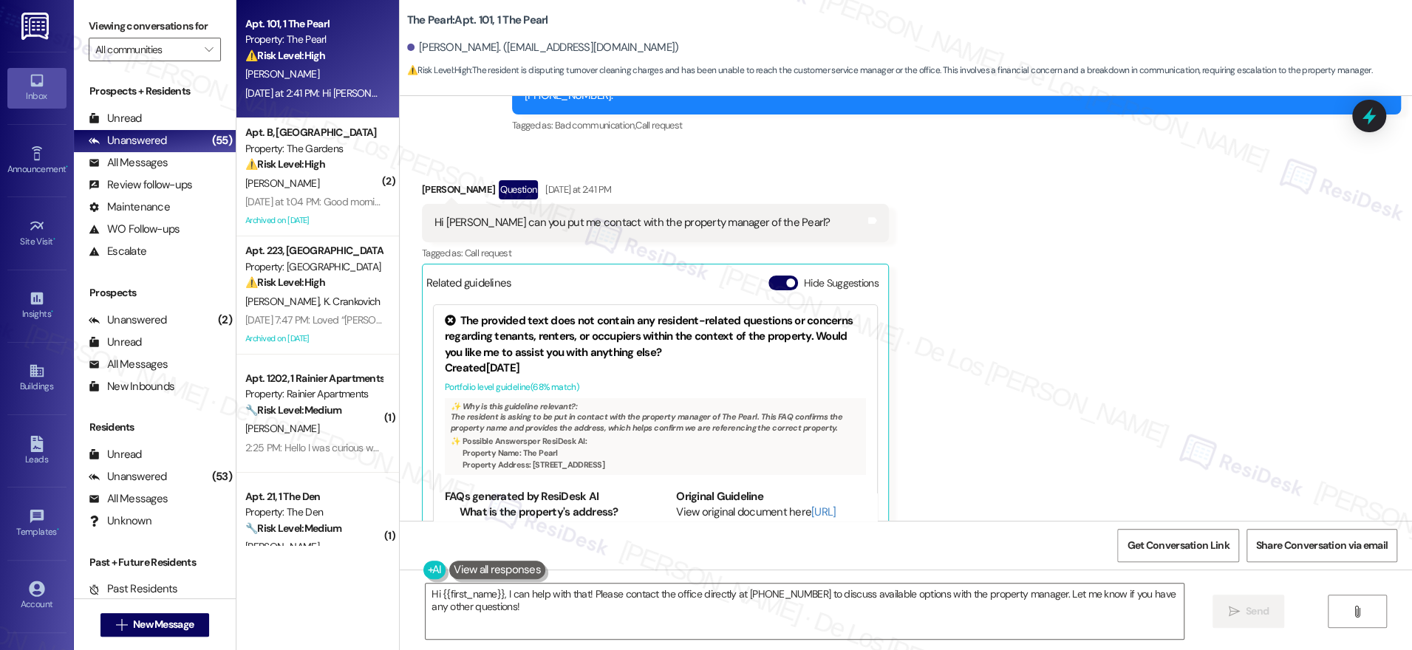
scroll to position [1495, 0]
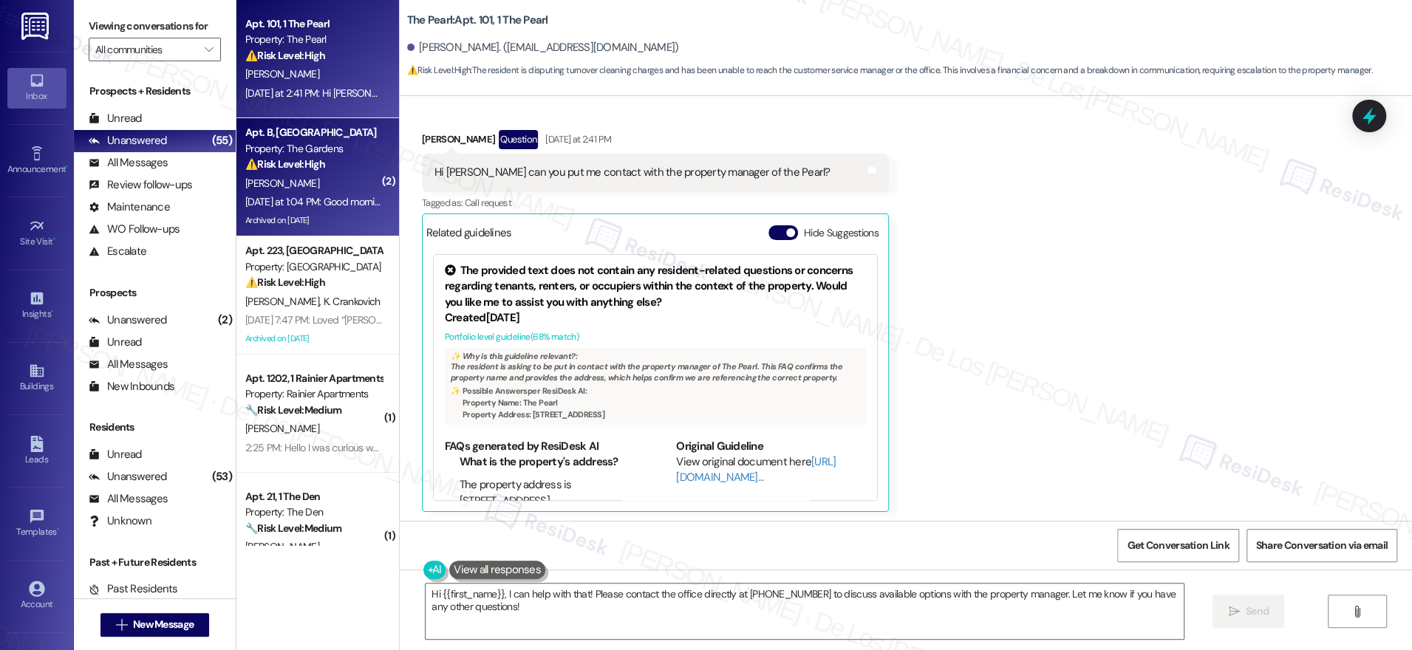
click at [294, 183] on div "[PERSON_NAME]" at bounding box center [314, 183] width 140 height 18
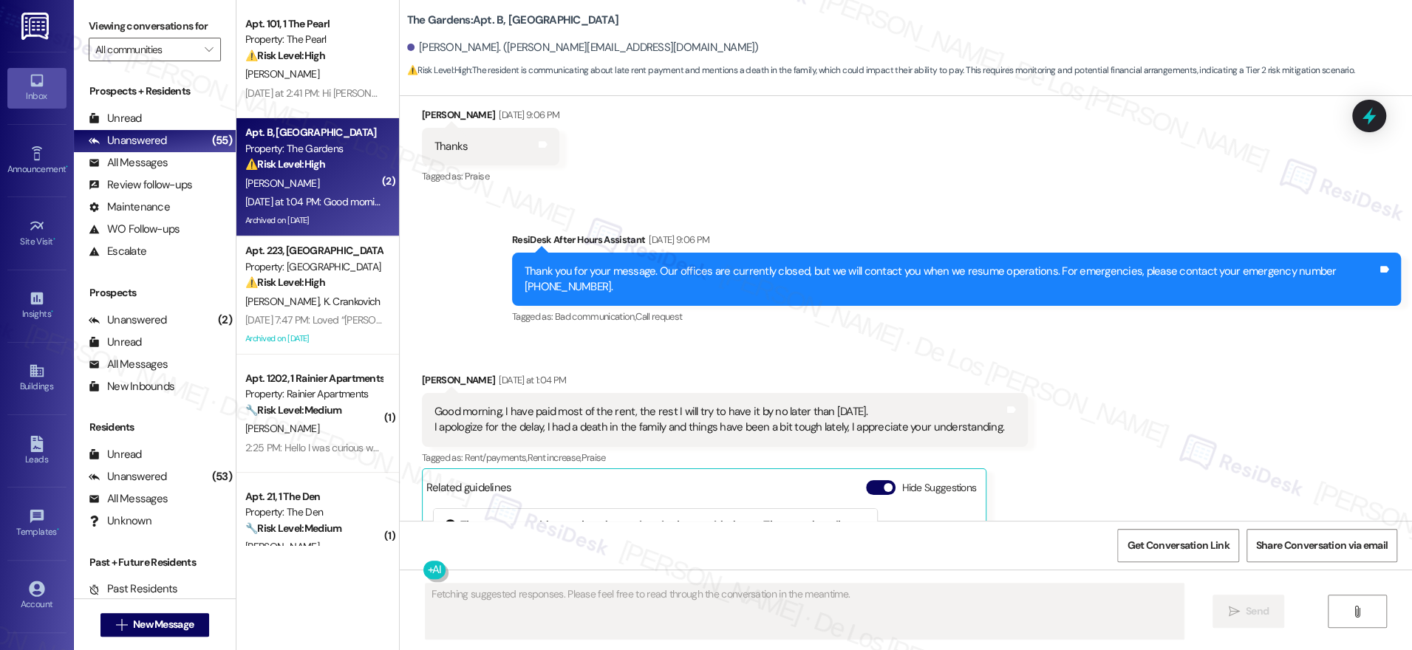
scroll to position [28419, 0]
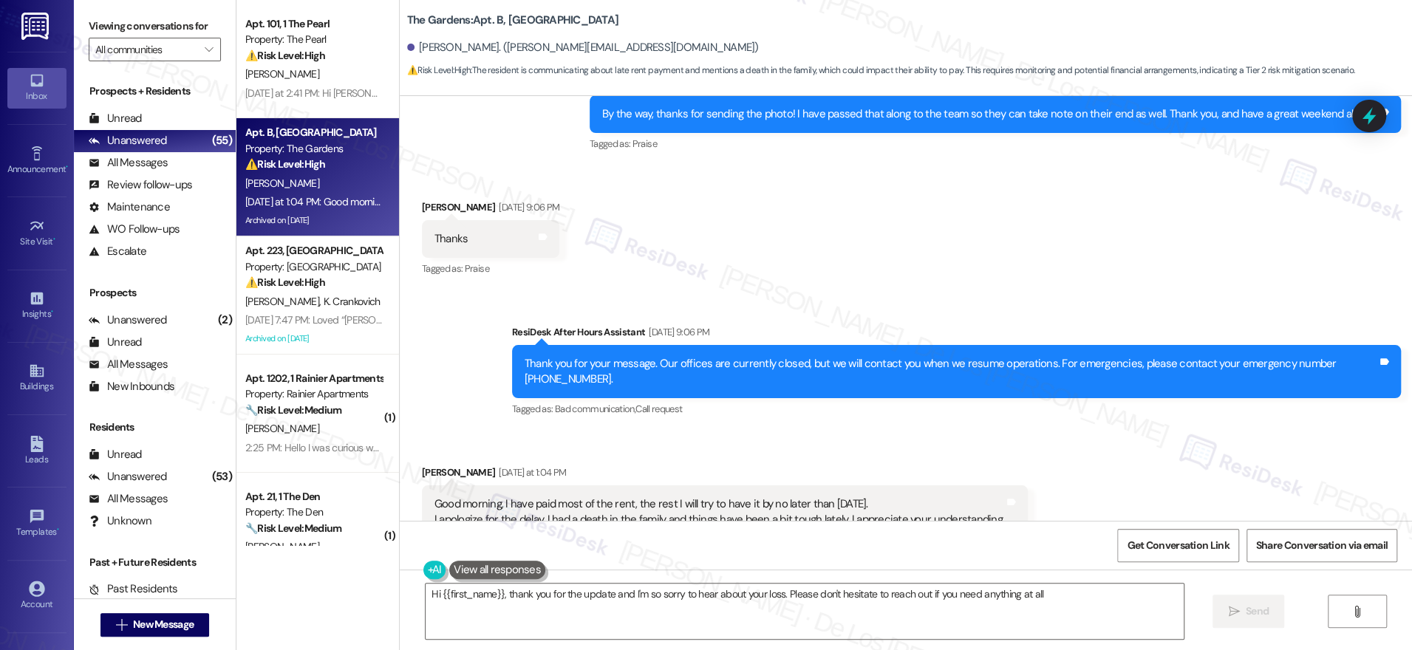
type textarea "Hi {{first_name}}, thank you for the update and I'm so sorry to hear about your…"
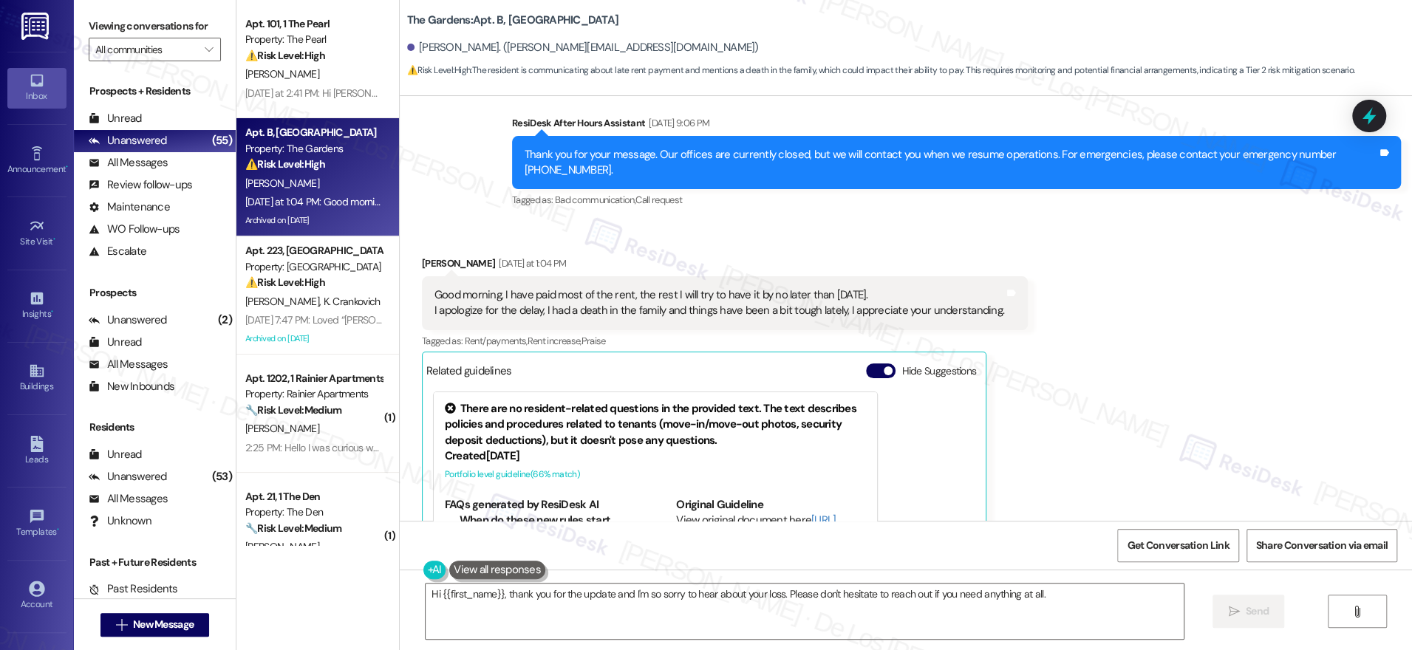
scroll to position [28639, 0]
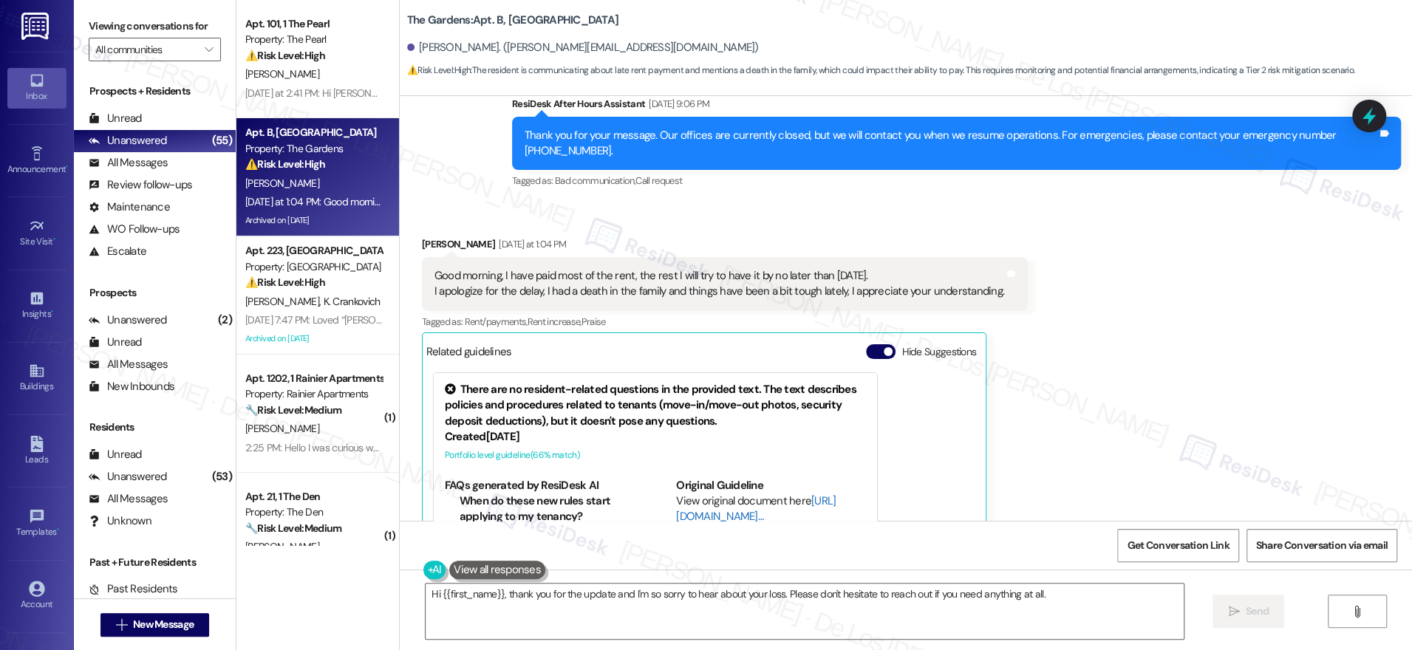
click at [686, 493] on link "[URL][DOMAIN_NAME]…" at bounding box center [756, 508] width 160 height 30
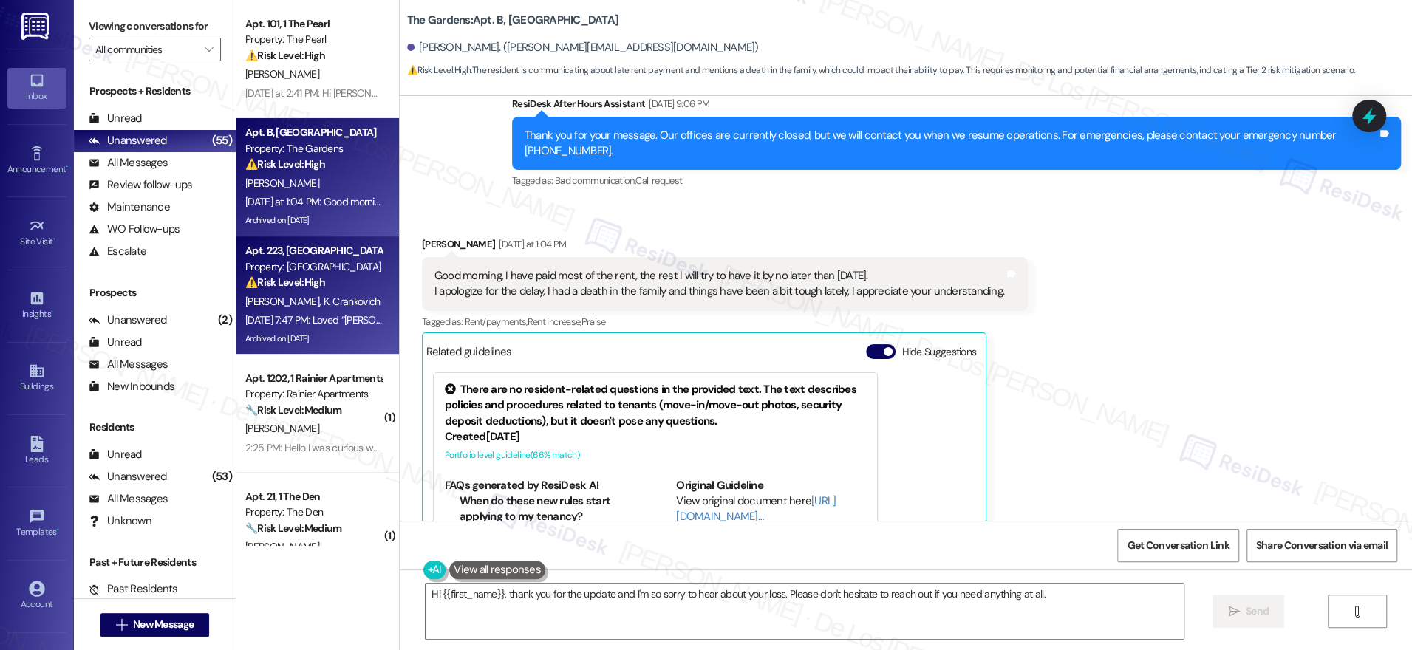
click at [319, 325] on div "[DATE] 7:47 PM: Loved “[PERSON_NAME] ([GEOGRAPHIC_DATA]): Thank you for the upd…" at bounding box center [592, 319] width 694 height 13
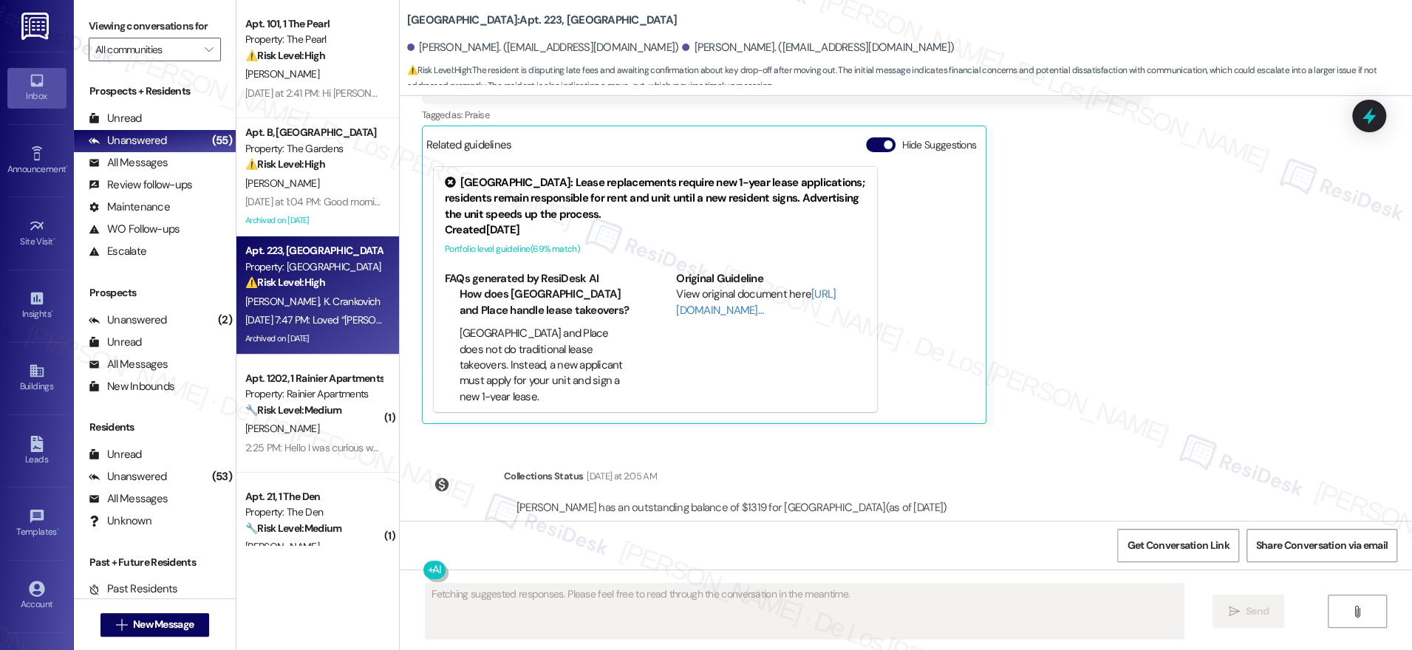
scroll to position [6724, 0]
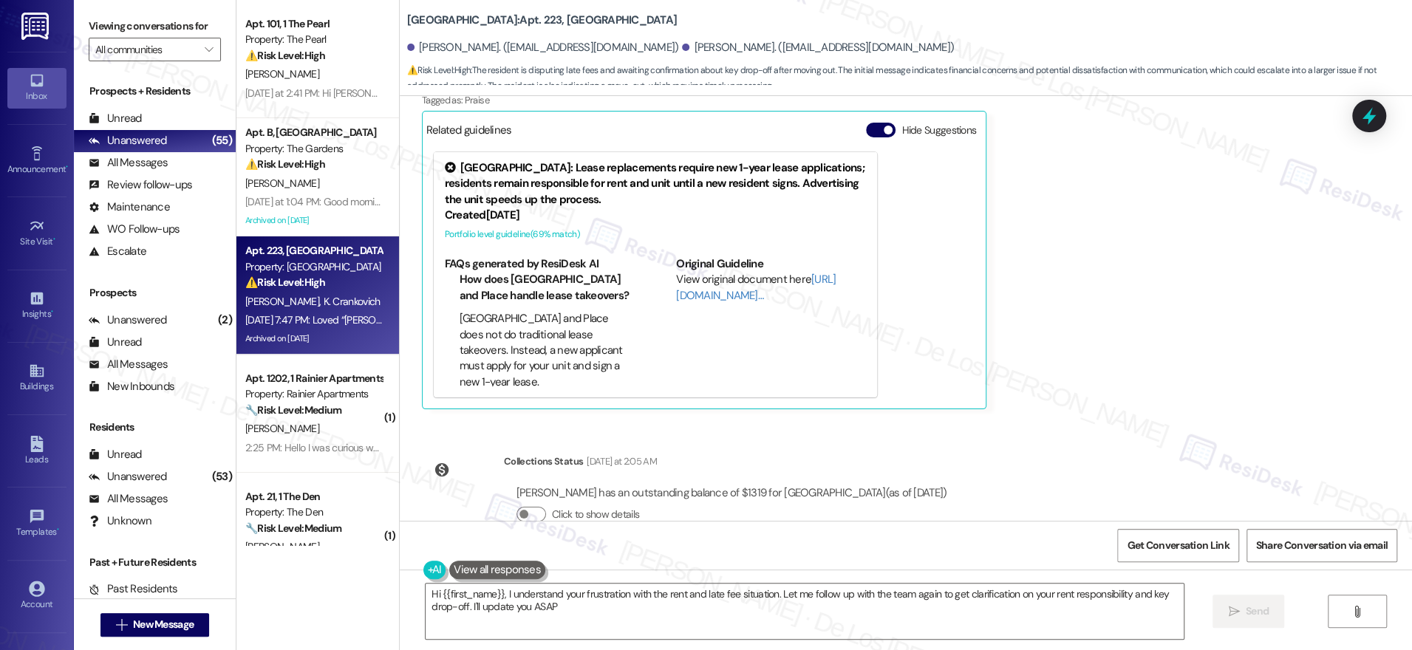
type textarea "Hi {{first_name}}, I understand your frustration with the rent and late fee sit…"
